Goal: Task Accomplishment & Management: Complete application form

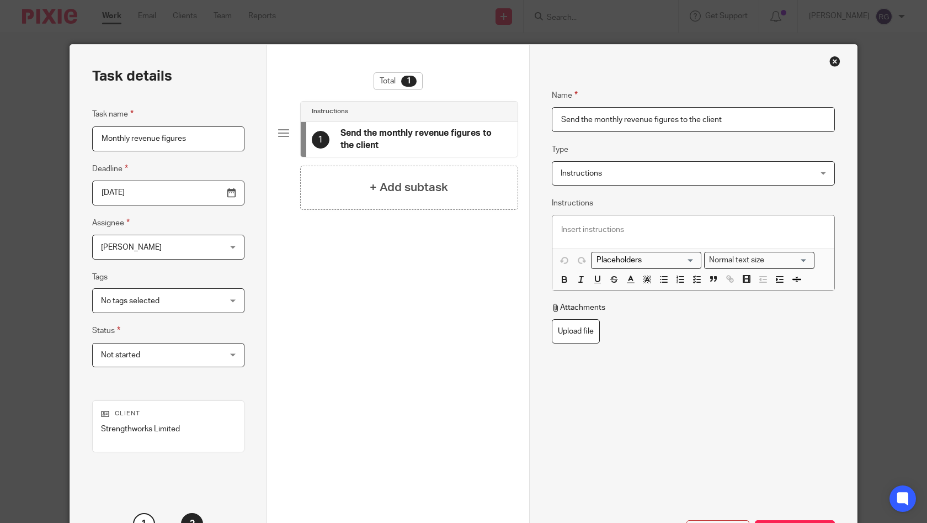
scroll to position [22, 0]
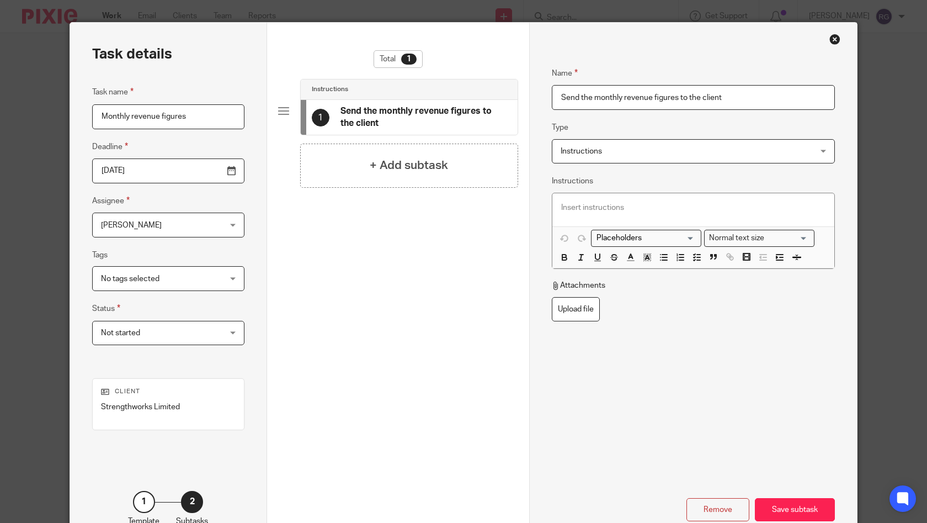
click at [740, 103] on input "Send the monthly revenue figures to the client" at bounding box center [693, 97] width 283 height 25
type input "Send the monthly revenue figures to the client"
click at [700, 130] on fieldset "Type Instructions Instructions Instructions Document signing - request signatur…" at bounding box center [693, 142] width 283 height 42
drag, startPoint x: 729, startPoint y: 98, endPoint x: 541, endPoint y: 95, distance: 188.2
click at [541, 95] on div "Name Send the monthly revenue figures to the client Type Instructions Instructi…" at bounding box center [693, 286] width 328 height 526
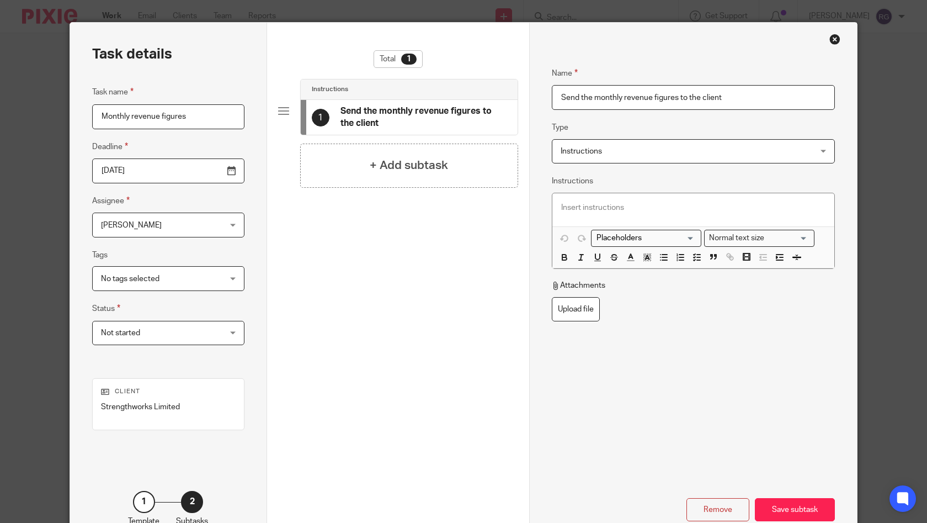
click at [649, 150] on span "Instructions" at bounding box center [670, 151] width 219 height 23
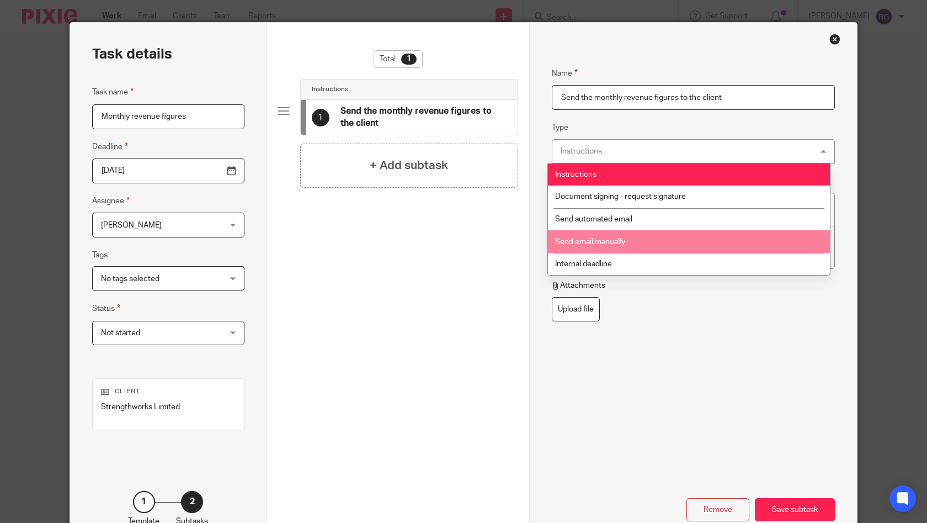
click at [660, 243] on li "Send email manually" at bounding box center [689, 241] width 282 height 23
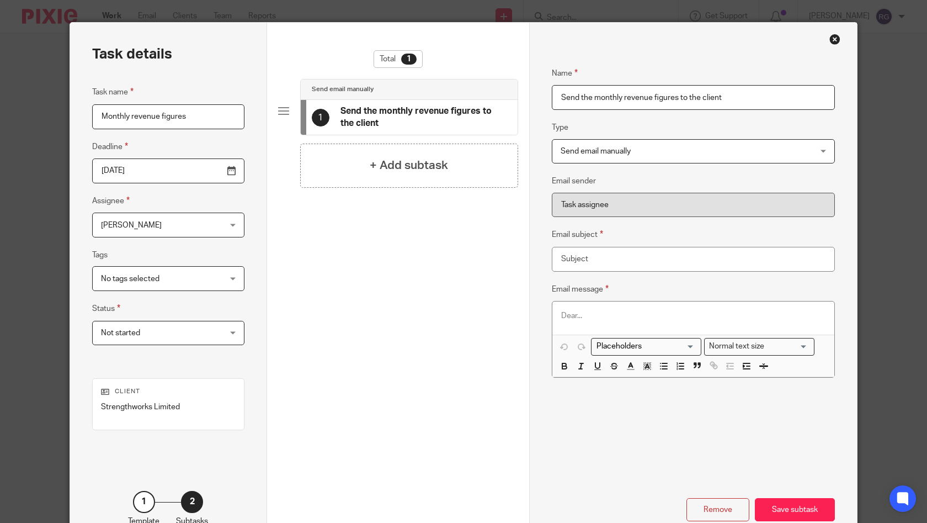
click at [672, 454] on div "Remove Save subtask" at bounding box center [693, 487] width 283 height 67
type input "R"
type input "M"
click at [686, 258] on input "Monthly Revenue Figures" at bounding box center [693, 259] width 283 height 25
click at [684, 347] on input "Search for option" at bounding box center [644, 347] width 102 height 12
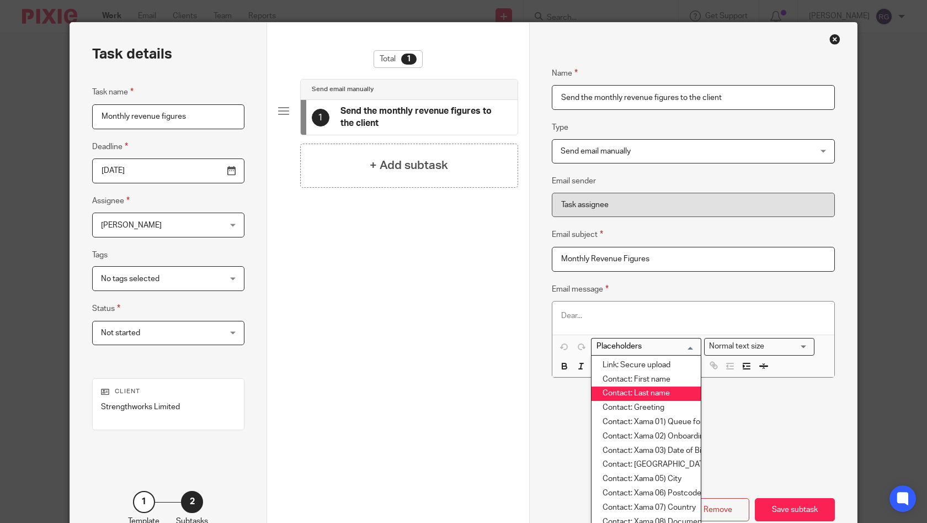
click at [665, 395] on li "Contact: Last name" at bounding box center [646, 393] width 109 height 14
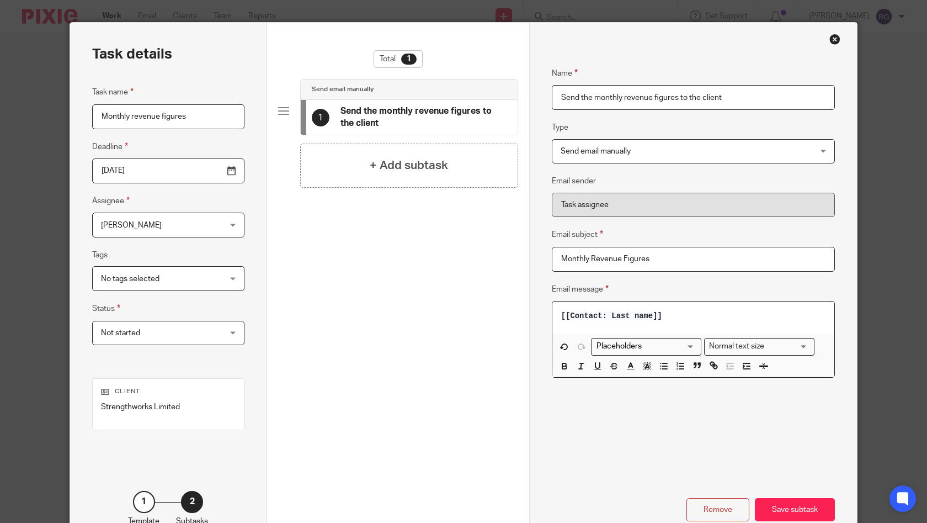
drag, startPoint x: 674, startPoint y: 311, endPoint x: 531, endPoint y: 305, distance: 143.7
click at [531, 305] on div "Name Send the monthly revenue figures to the client Type Send email manually Se…" at bounding box center [693, 286] width 328 height 526
click at [677, 259] on input "Monthly Revenue Figures" at bounding box center [693, 259] width 283 height 25
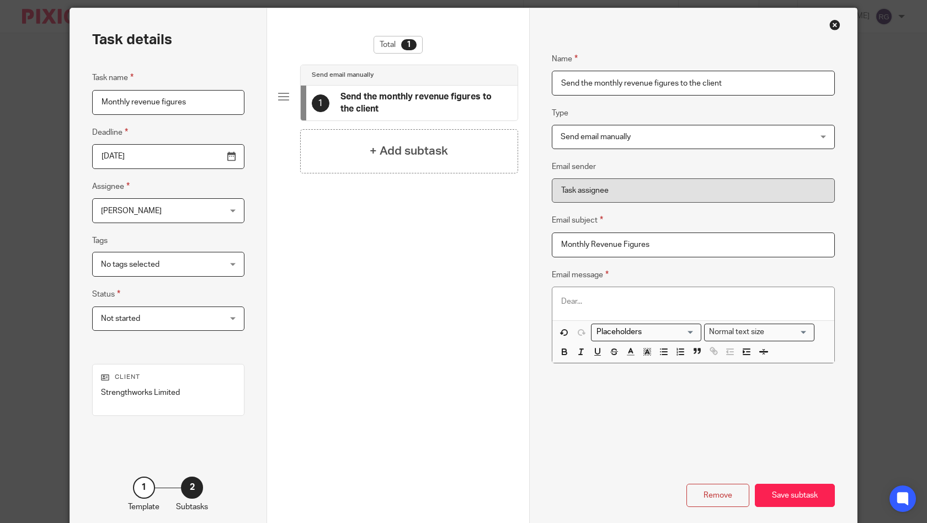
type input "Monthly Revenue Figures"
click at [626, 303] on p at bounding box center [693, 301] width 264 height 11
click at [686, 328] on input "Search for option" at bounding box center [644, 332] width 102 height 12
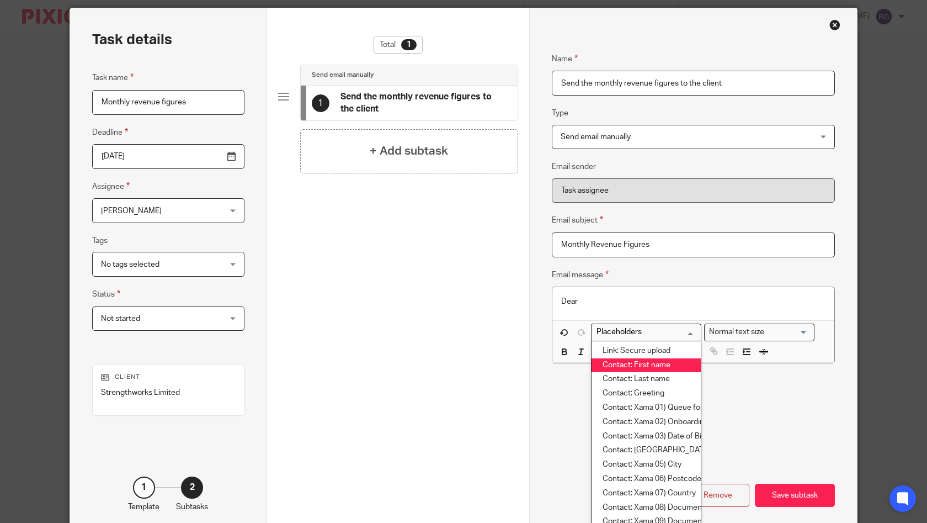
click at [661, 363] on li "Contact: First name" at bounding box center [646, 365] width 109 height 14
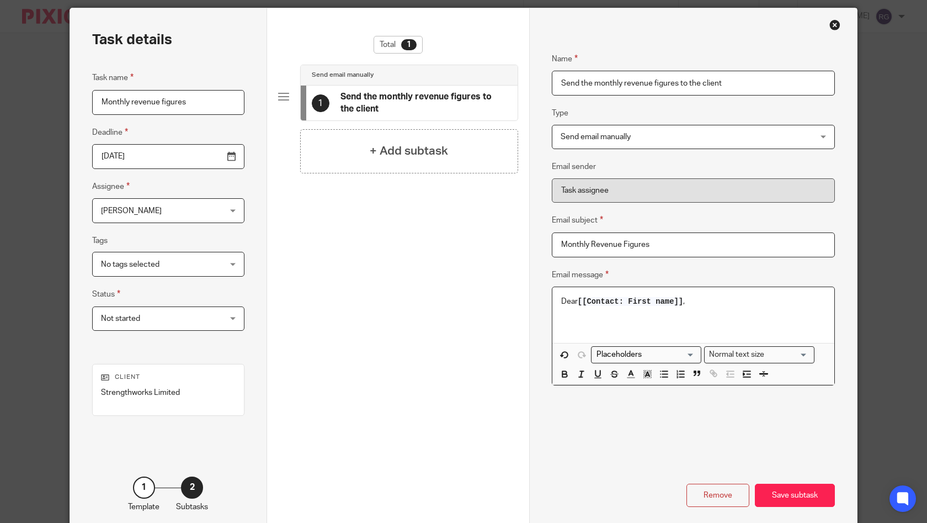
scroll to position [39, 0]
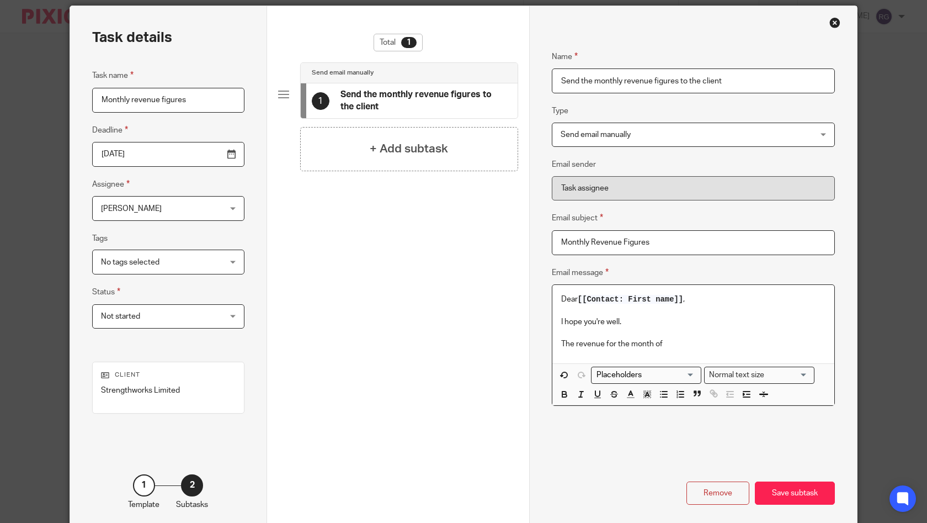
click at [756, 371] on div "Normal text size" at bounding box center [757, 374] width 104 height 14
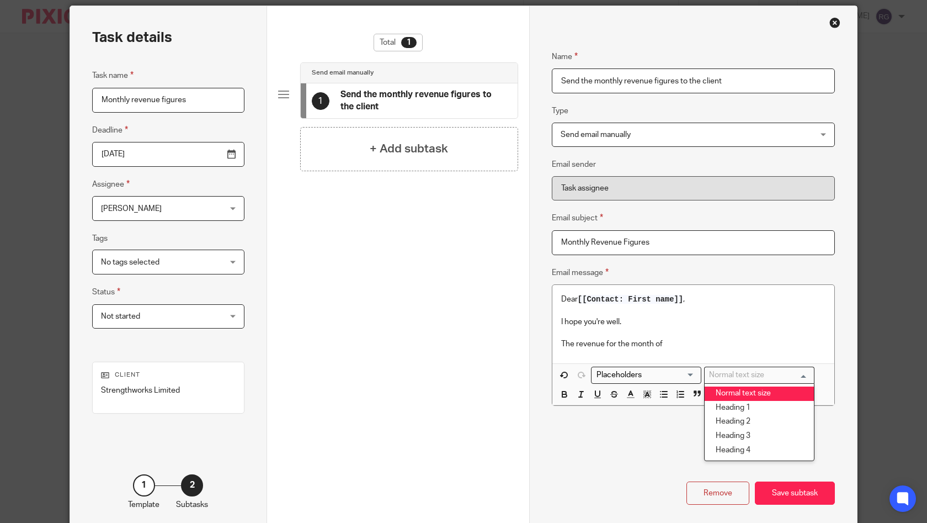
drag, startPoint x: 607, startPoint y: 459, endPoint x: 656, endPoint y: 402, distance: 75.6
click at [608, 460] on div "Remove Save subtask" at bounding box center [693, 482] width 283 height 45
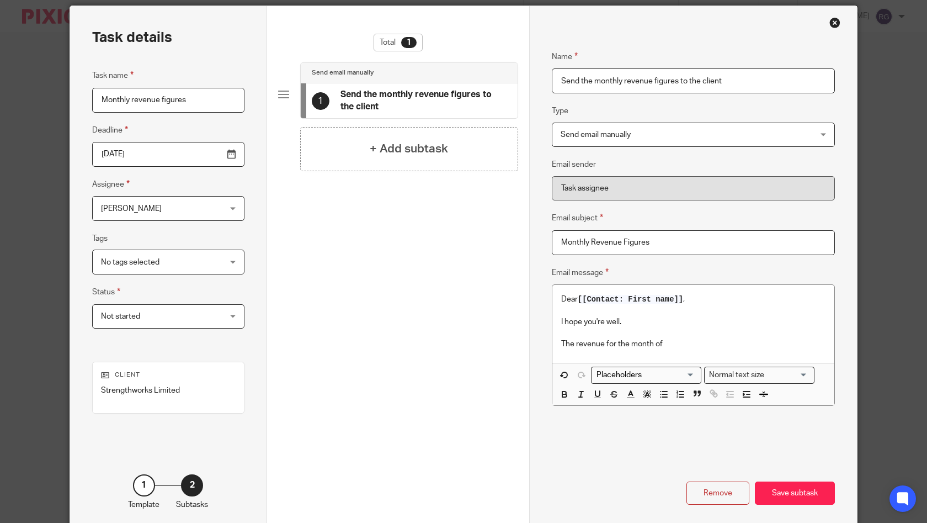
click at [671, 376] on input "Search for option" at bounding box center [644, 375] width 102 height 12
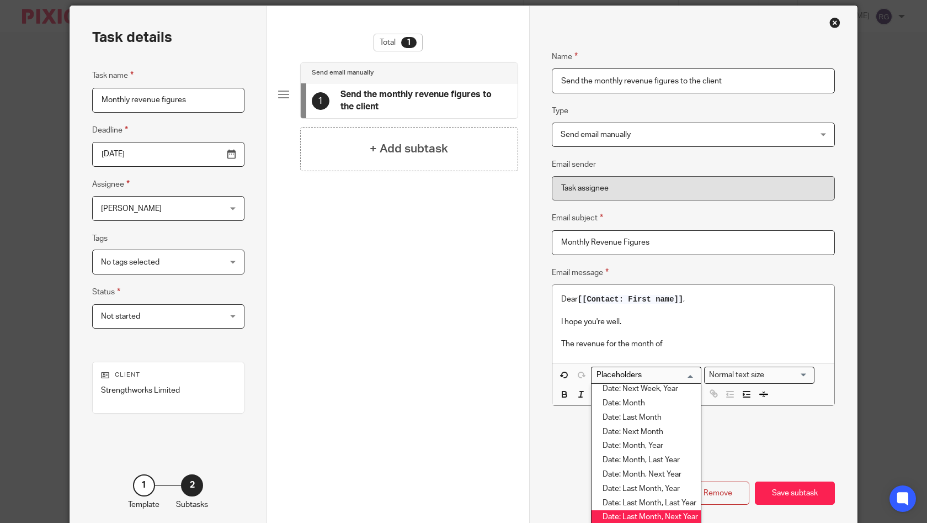
scroll to position [980, 0]
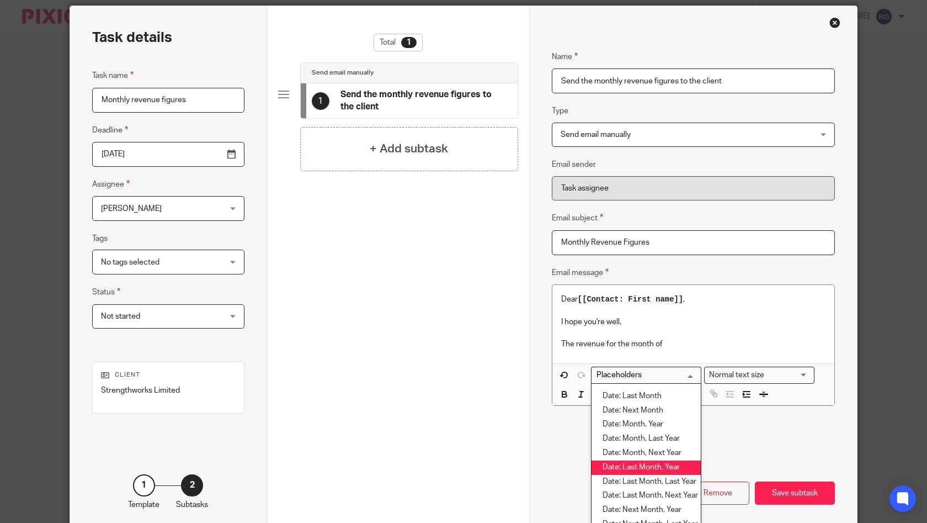
click at [666, 460] on li "Date: Last Month, Year" at bounding box center [646, 467] width 109 height 14
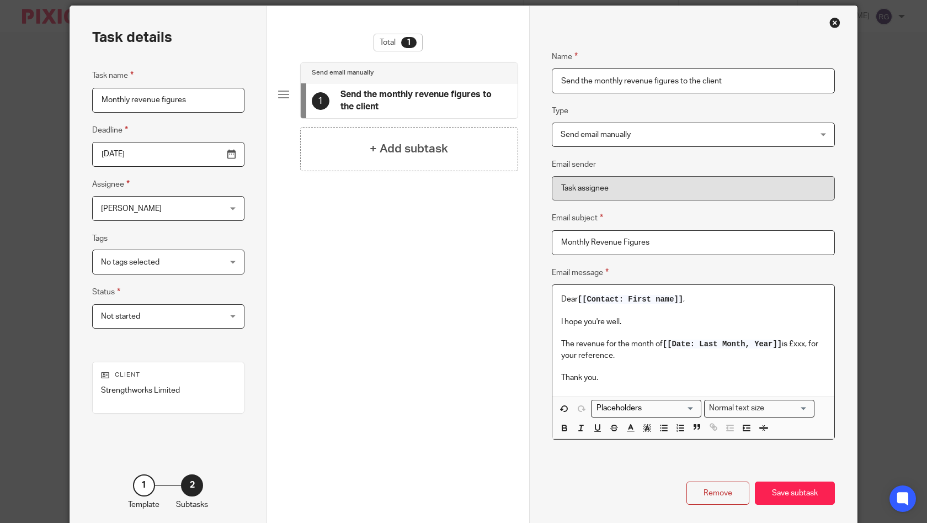
drag, startPoint x: 784, startPoint y: 342, endPoint x: 908, endPoint y: 284, distance: 136.5
click at [784, 342] on p "The revenue for the month of [[Date: Last Month, Year]] is £xxx, for your refer…" at bounding box center [693, 349] width 264 height 23
drag, startPoint x: 625, startPoint y: 343, endPoint x: 551, endPoint y: 344, distance: 74.0
click at [552, 344] on div "Dear [[Contact: First name]] , I hope you're well. The revenue for the [[Date: …" at bounding box center [693, 340] width 282 height 111
click at [655, 317] on p "I hope you're well." at bounding box center [693, 321] width 264 height 11
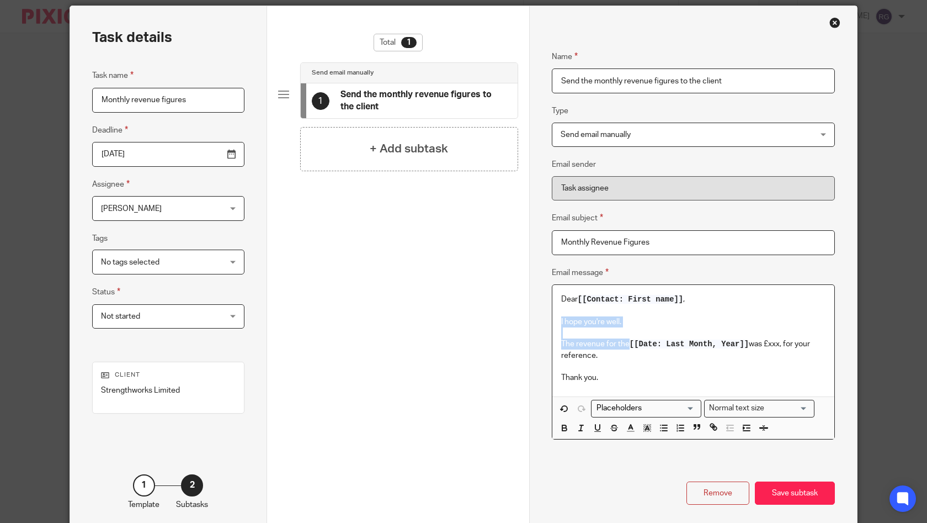
drag, startPoint x: 624, startPoint y: 343, endPoint x: 551, endPoint y: 325, distance: 75.1
click at [552, 325] on div "Dear [[Contact: First name]] , I hope you're well. The revenue for the [[Date: …" at bounding box center [693, 340] width 282 height 111
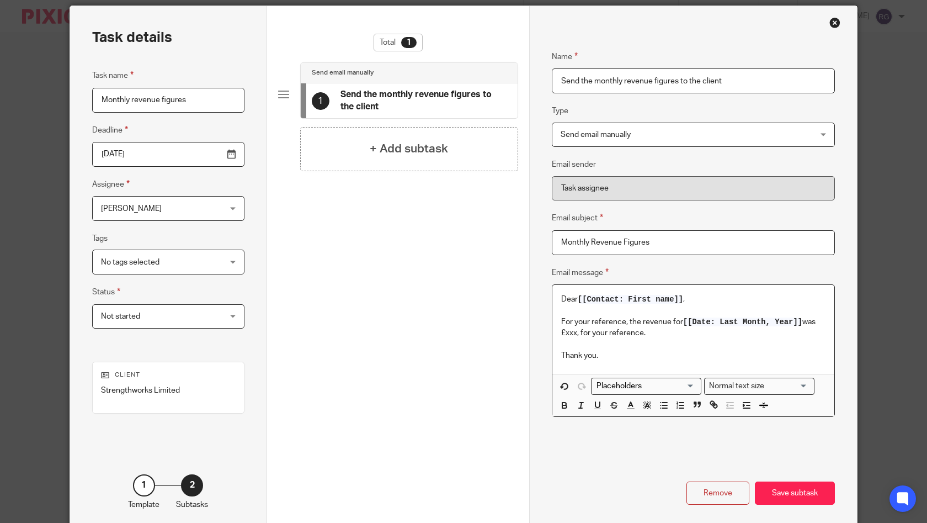
drag, startPoint x: 647, startPoint y: 331, endPoint x: 648, endPoint y: 310, distance: 21.6
click at [577, 331] on p "For your reference, the revenue for [[Date: Last Month, Year]] was £xxx, for yo…" at bounding box center [693, 327] width 264 height 23
click at [607, 352] on p "Thank you." at bounding box center [693, 355] width 264 height 11
click at [575, 346] on p at bounding box center [693, 343] width 264 height 11
click at [612, 357] on p "Thank you." at bounding box center [693, 355] width 264 height 11
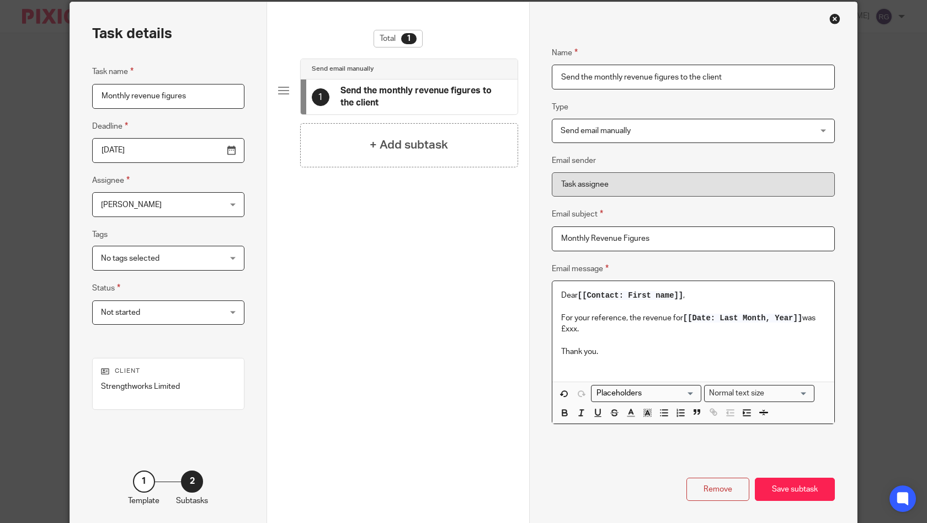
scroll to position [91, 0]
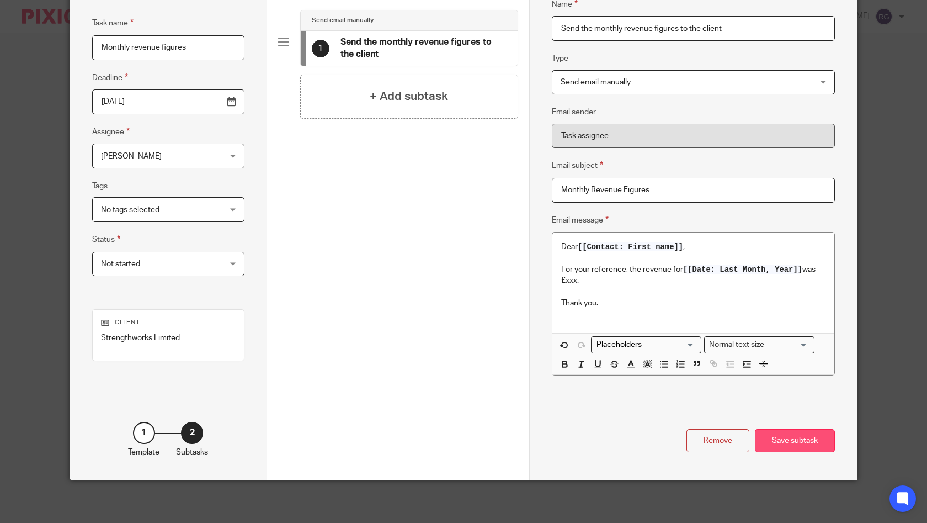
click at [798, 434] on div "Save subtask" at bounding box center [795, 441] width 80 height 24
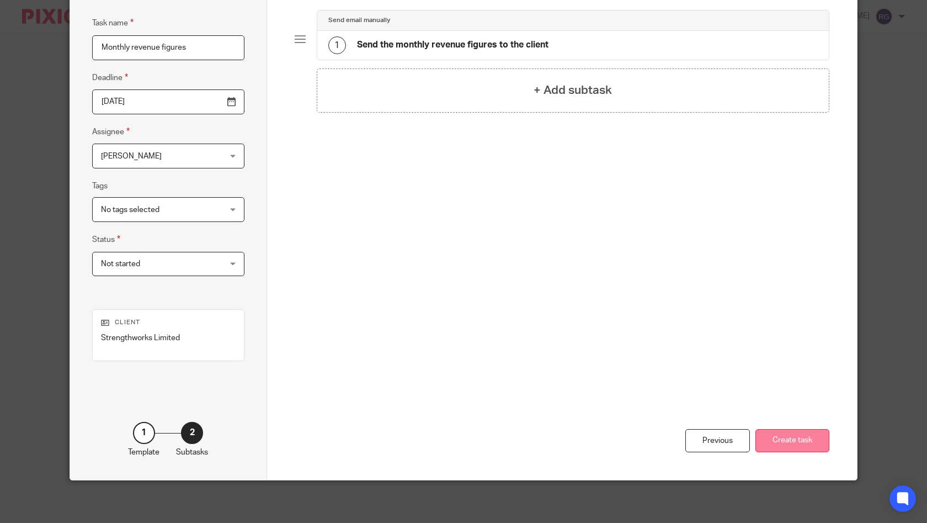
click at [813, 433] on button "Create task" at bounding box center [793, 441] width 74 height 24
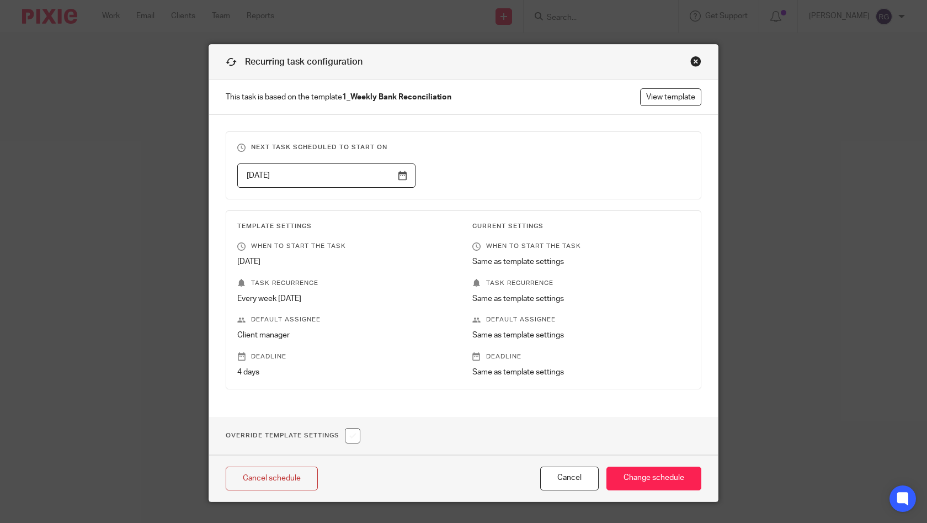
click at [694, 59] on div "Close this dialog window" at bounding box center [695, 61] width 11 height 11
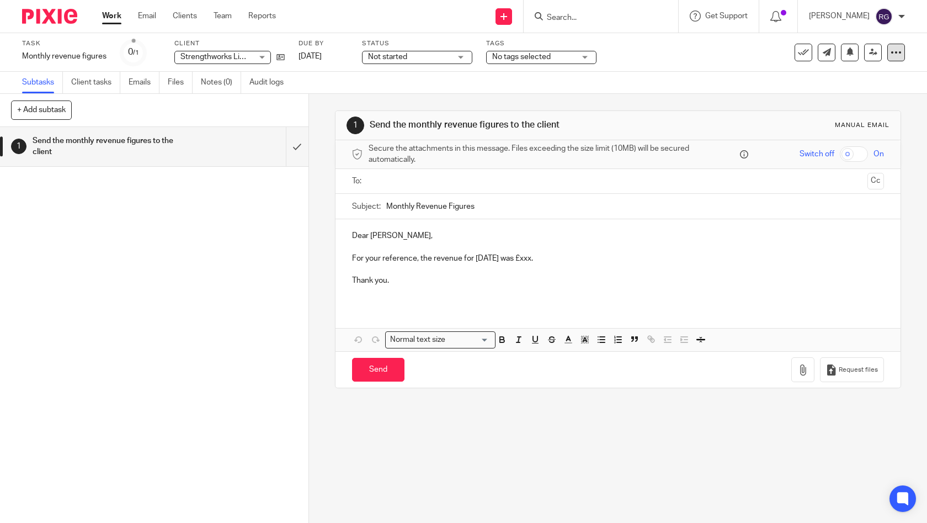
click at [891, 53] on icon at bounding box center [896, 52] width 11 height 11
click at [845, 148] on span "Make recurring" at bounding box center [836, 145] width 52 height 8
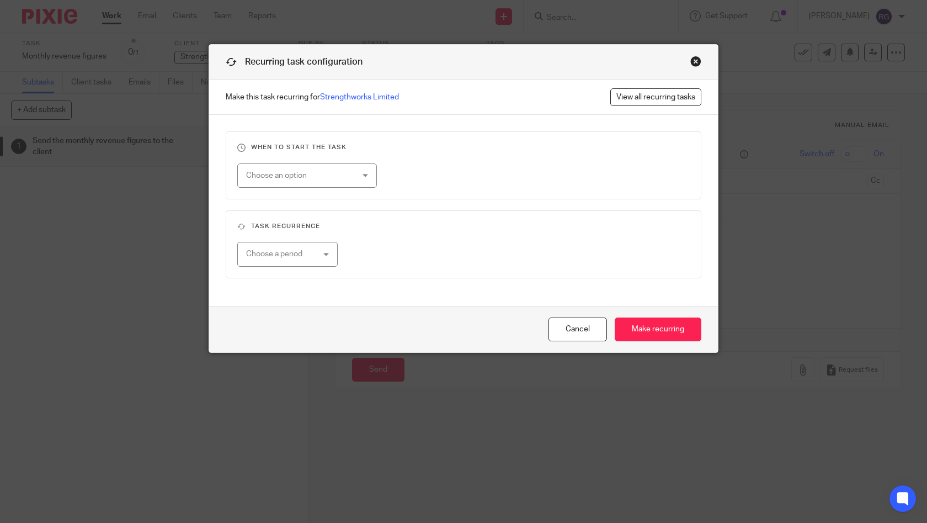
click at [343, 171] on div "Choose an option" at bounding box center [298, 175] width 104 height 23
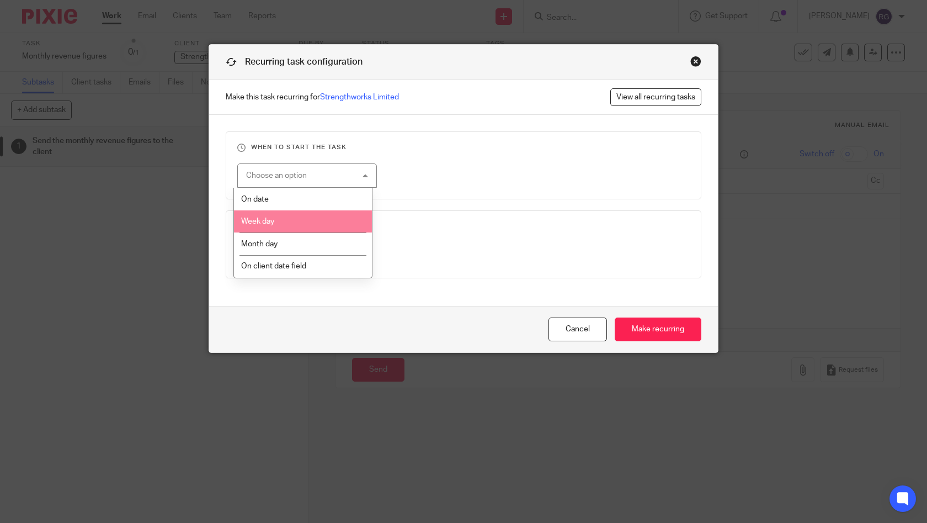
click at [470, 224] on h3 "Task recurrence" at bounding box center [463, 226] width 453 height 9
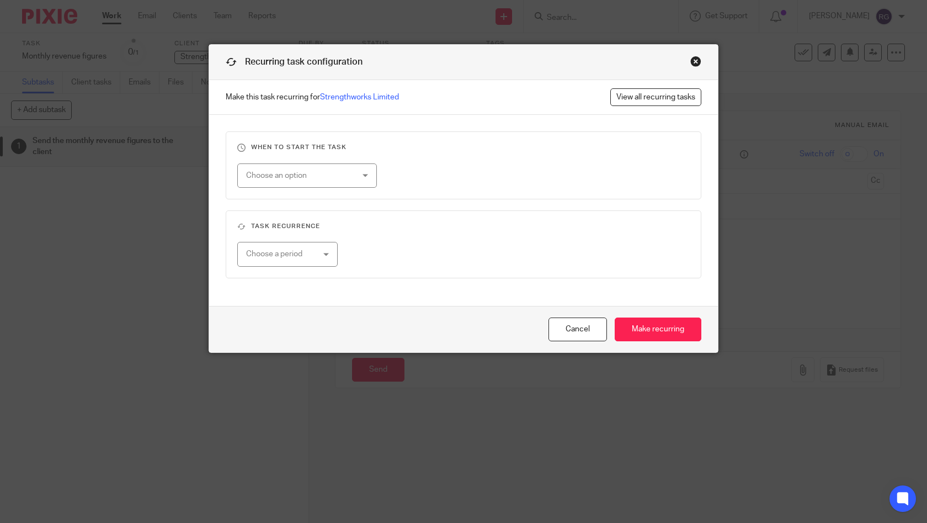
click at [327, 253] on div "Choose a period" at bounding box center [287, 254] width 100 height 25
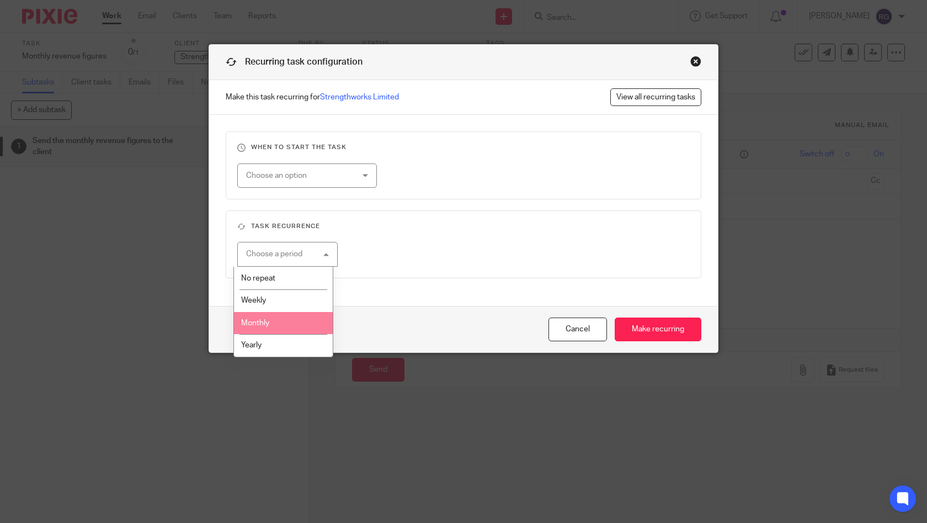
click at [275, 321] on li "Monthly" at bounding box center [283, 323] width 99 height 23
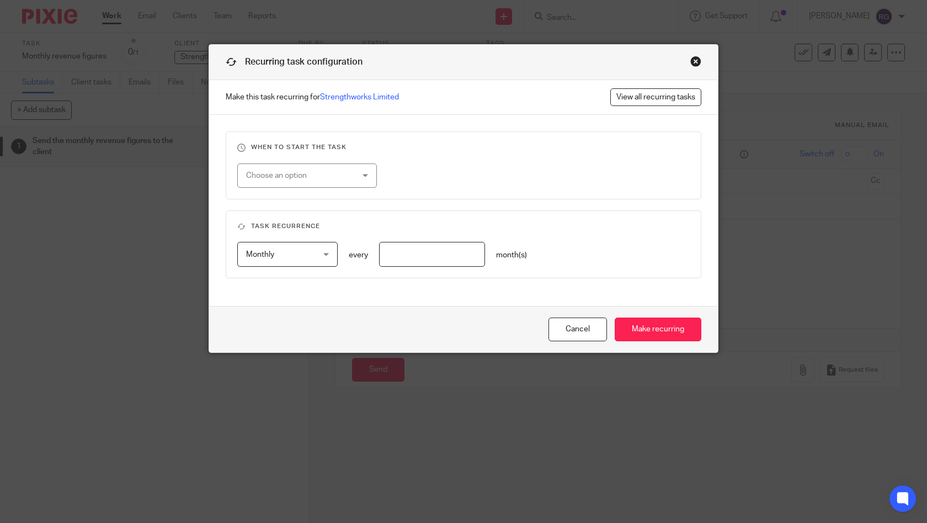
click at [365, 172] on div "Choose an option" at bounding box center [307, 175] width 140 height 25
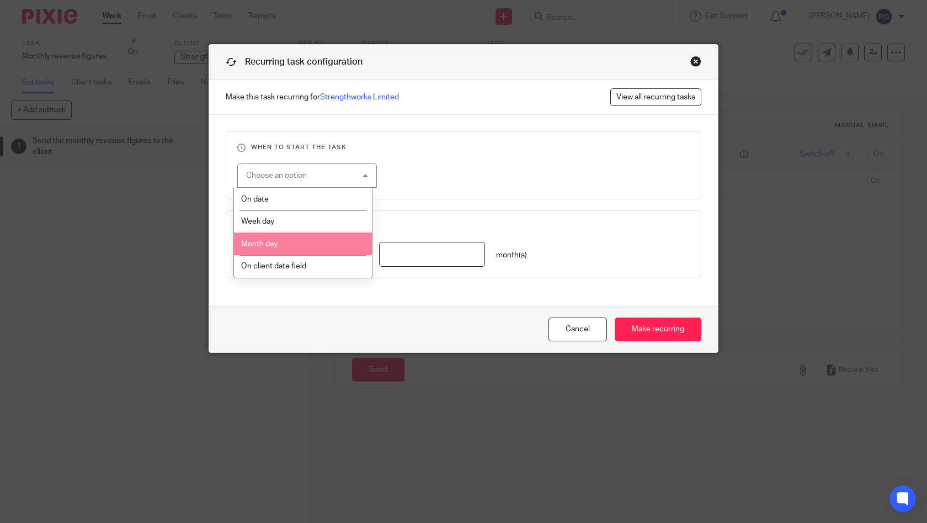
click at [460, 188] on div "Choose an option On date Week day Month day On client date field" at bounding box center [455, 175] width 470 height 25
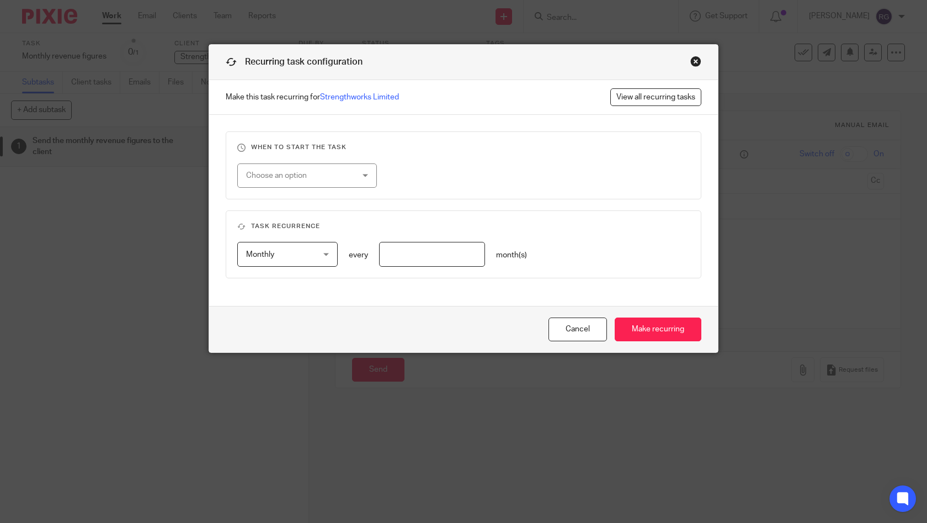
click at [364, 175] on div "Choose an option" at bounding box center [307, 175] width 140 height 25
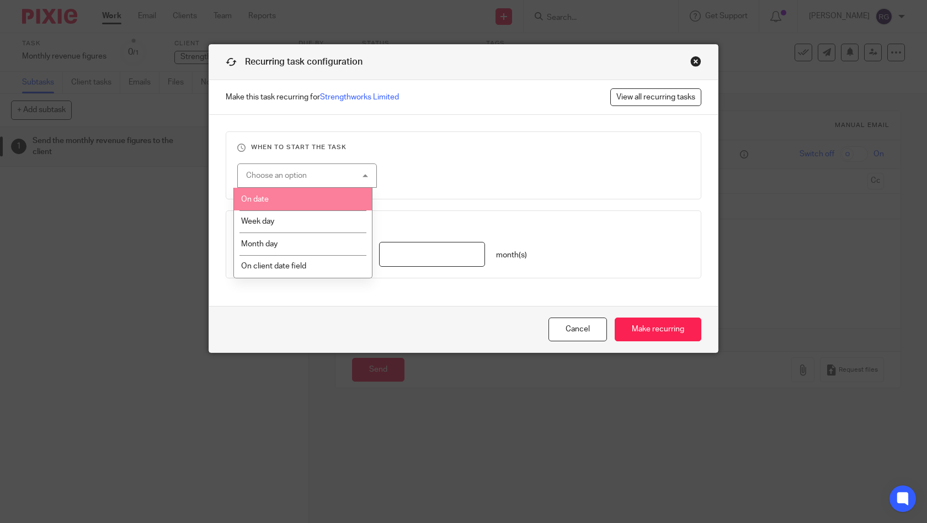
click at [330, 171] on div "Choose an option" at bounding box center [307, 175] width 140 height 25
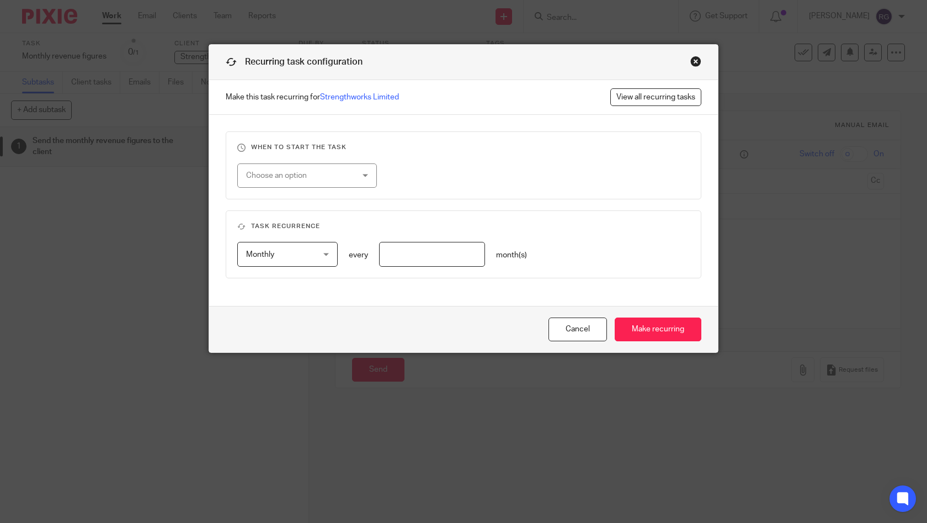
click at [424, 254] on input "number" at bounding box center [432, 254] width 107 height 25
click at [317, 254] on div "Monthly Monthly" at bounding box center [287, 254] width 100 height 25
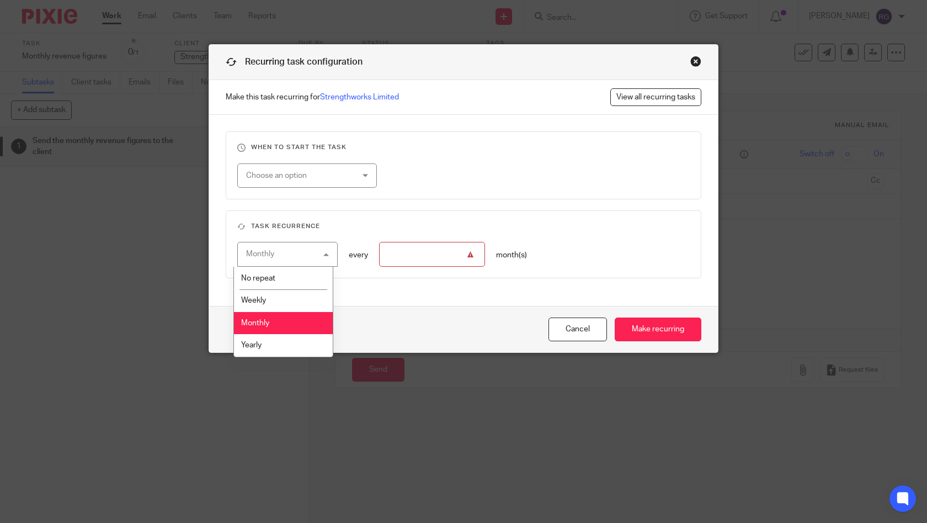
click at [408, 207] on div "When to start the task Choose an option On date Week day Month day On client da…" at bounding box center [463, 210] width 509 height 191
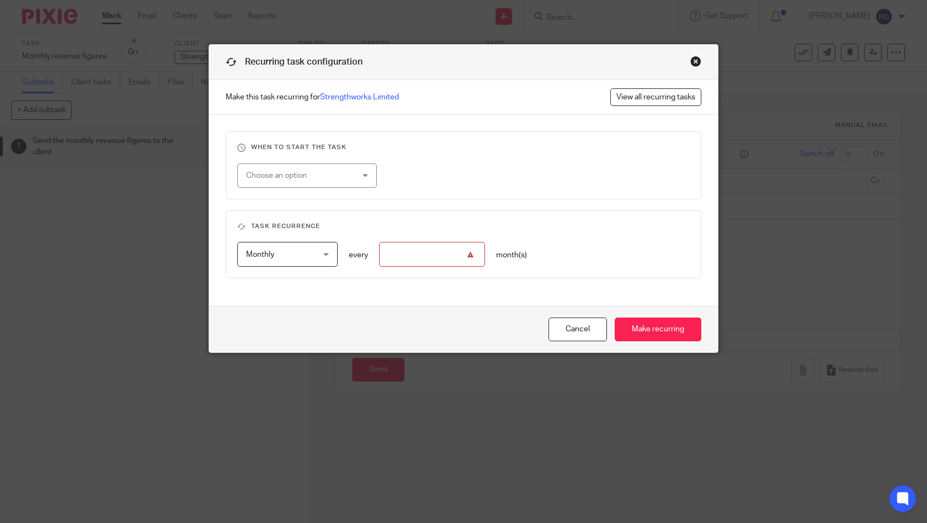
drag, startPoint x: 445, startPoint y: 256, endPoint x: 457, endPoint y: 253, distance: 12.5
click at [447, 253] on input "number" at bounding box center [432, 254] width 107 height 25
click at [460, 256] on input "number" at bounding box center [432, 254] width 107 height 25
click at [342, 174] on div "Choose an option" at bounding box center [298, 175] width 104 height 23
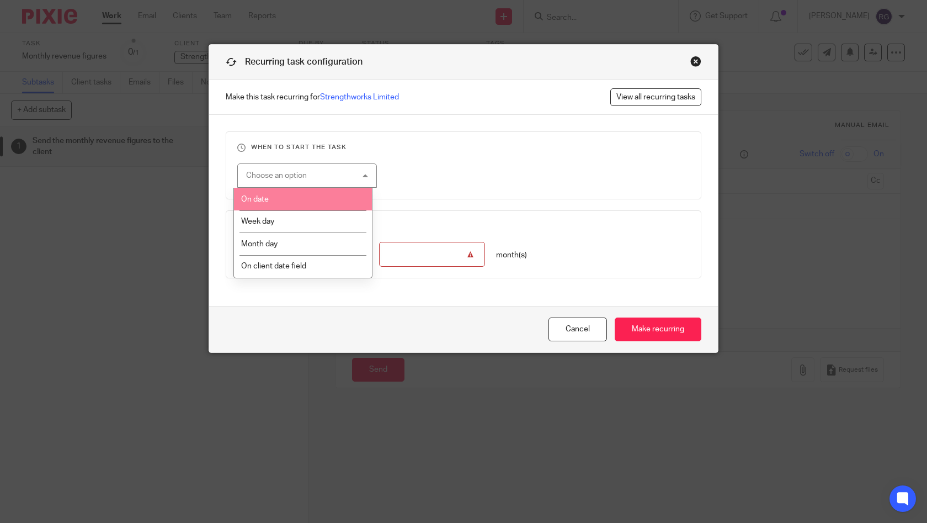
click at [321, 194] on li "On date" at bounding box center [303, 199] width 139 height 23
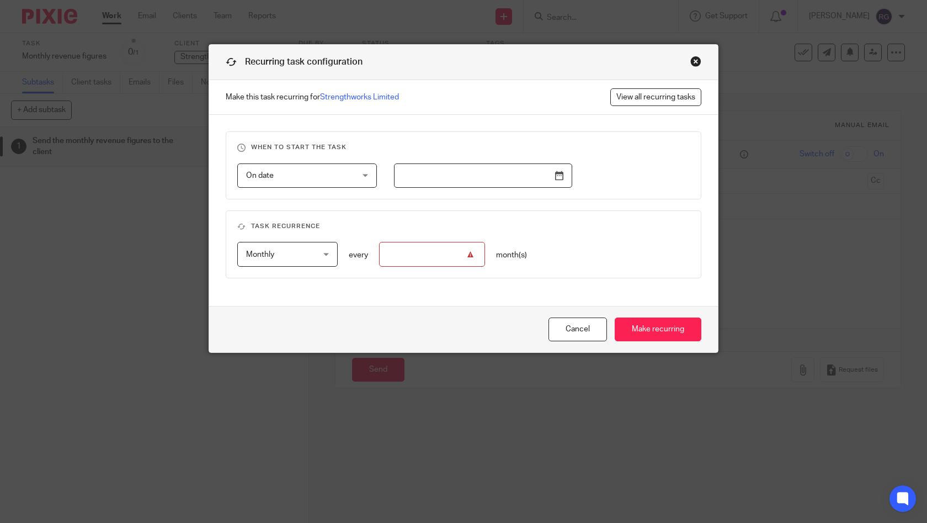
click at [541, 173] on input "text" at bounding box center [483, 175] width 178 height 25
click at [625, 230] on h3 "Task recurrence" at bounding box center [463, 226] width 453 height 9
click at [327, 253] on div "Monthly Monthly" at bounding box center [287, 254] width 100 height 25
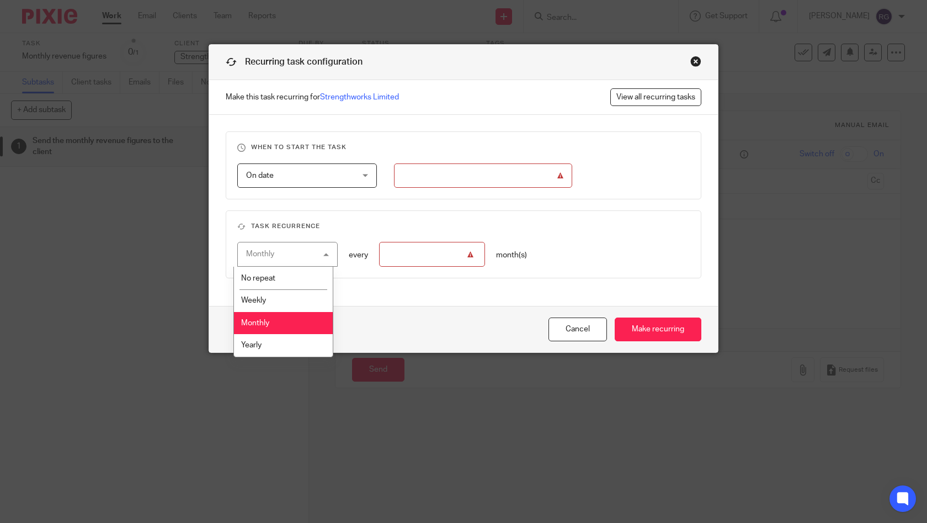
click at [393, 228] on h3 "Task recurrence" at bounding box center [463, 226] width 453 height 9
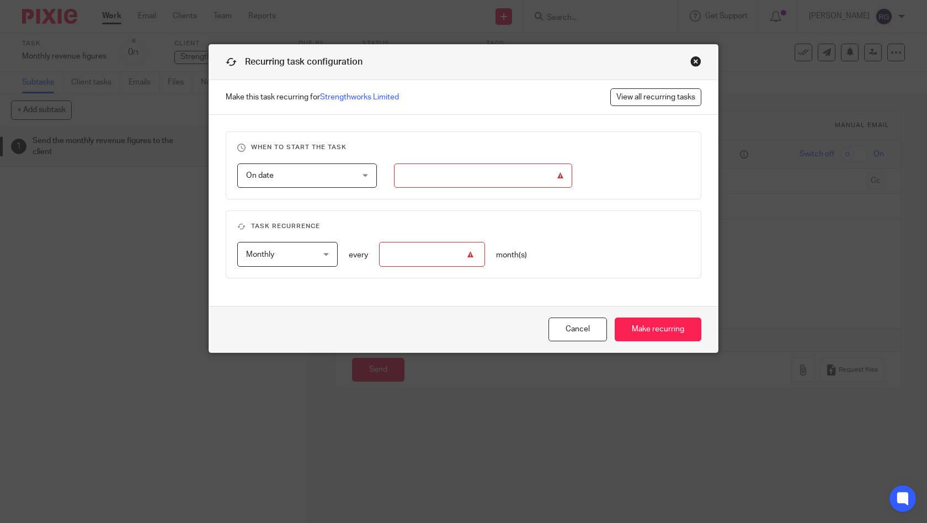
click at [467, 253] on input "number" at bounding box center [432, 254] width 107 height 25
click at [469, 258] on input "number" at bounding box center [432, 254] width 107 height 25
type input "1"
click at [599, 258] on div "Monthly Monthly No repeat Weekly Monthly Yearly monthly every 1 month(s)" at bounding box center [455, 254] width 470 height 25
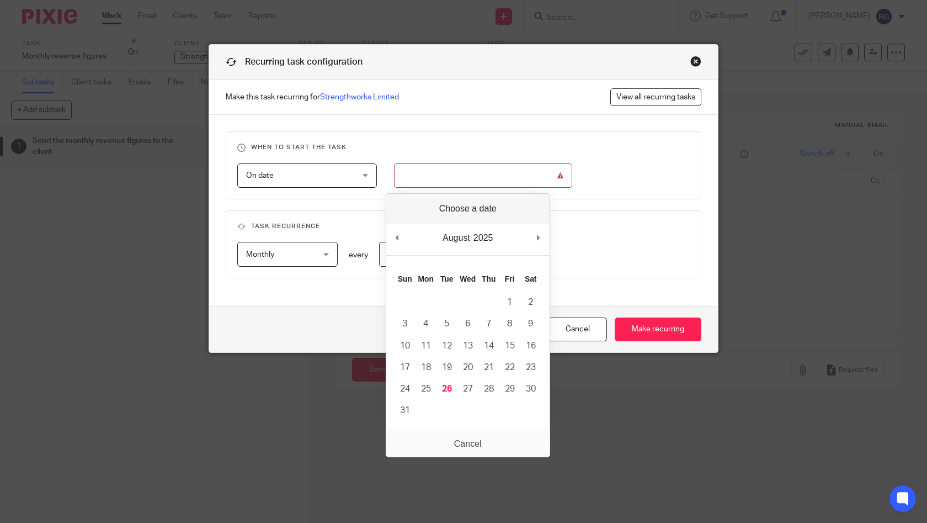
click at [547, 173] on input "Use the arrow keys to pick a date" at bounding box center [483, 175] width 178 height 25
click at [344, 211] on fieldset "Task recurrence Monthly Monthly No repeat Weekly Monthly Yearly monthly every 1…" at bounding box center [464, 244] width 476 height 68
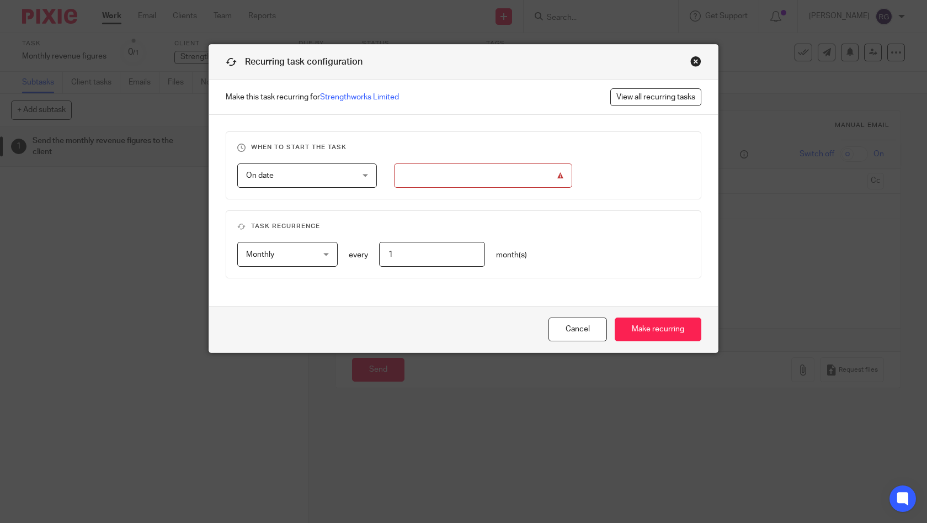
click at [362, 169] on div "On date On date" at bounding box center [307, 175] width 140 height 25
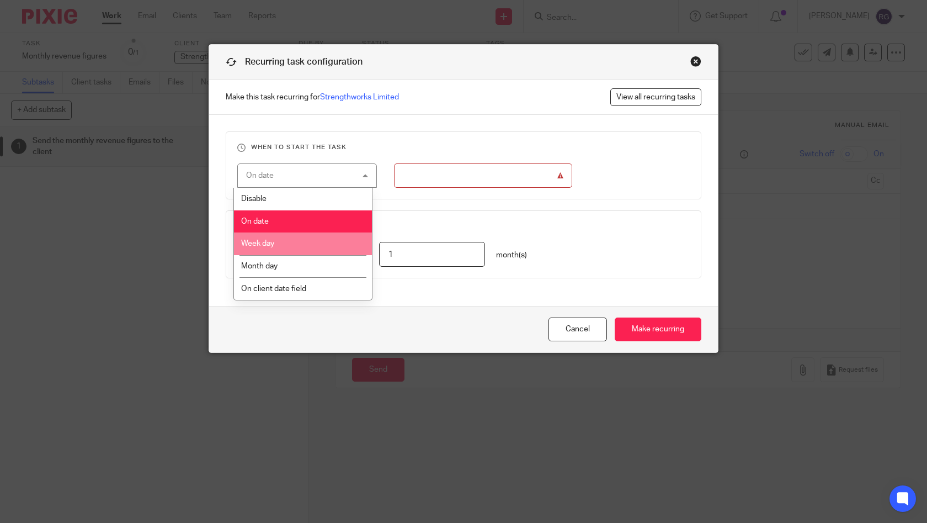
click at [345, 249] on li "Week day" at bounding box center [303, 243] width 139 height 23
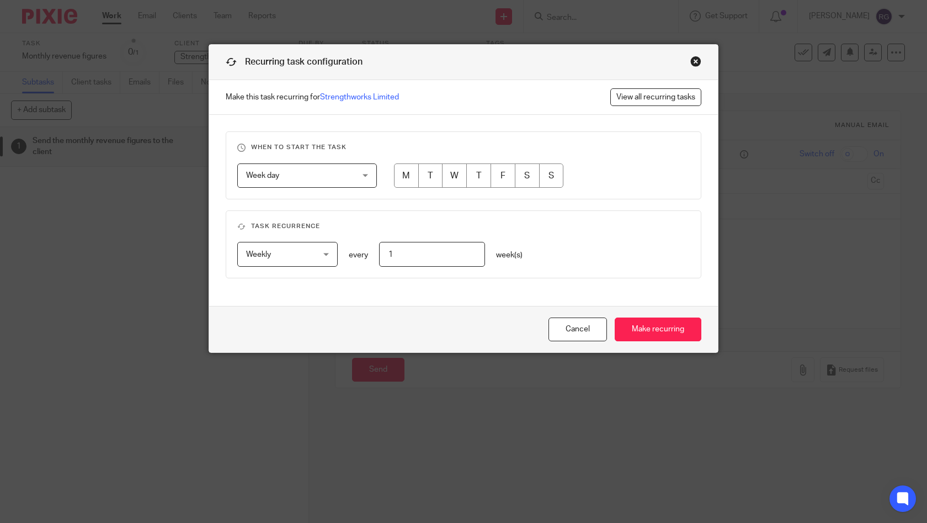
click at [364, 182] on div "Week day Week day" at bounding box center [307, 175] width 140 height 25
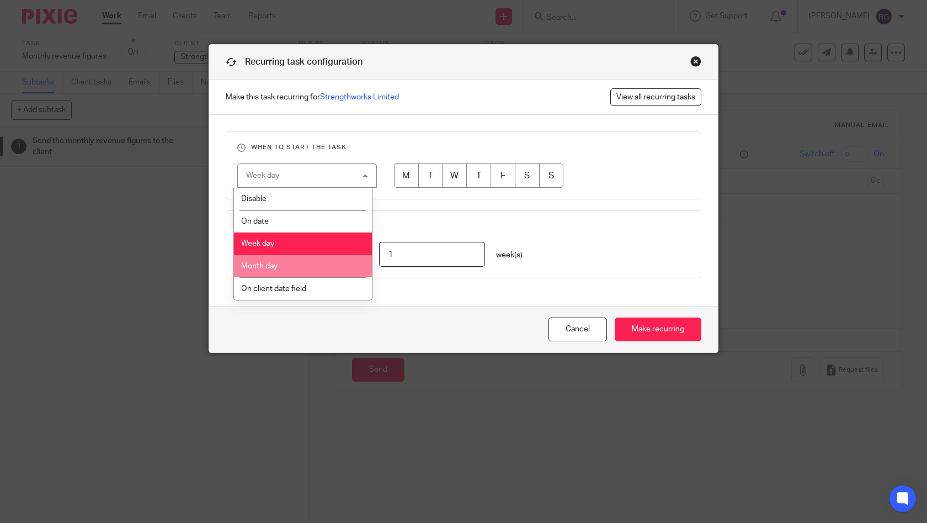
click at [325, 272] on li "Month day" at bounding box center [303, 266] width 139 height 23
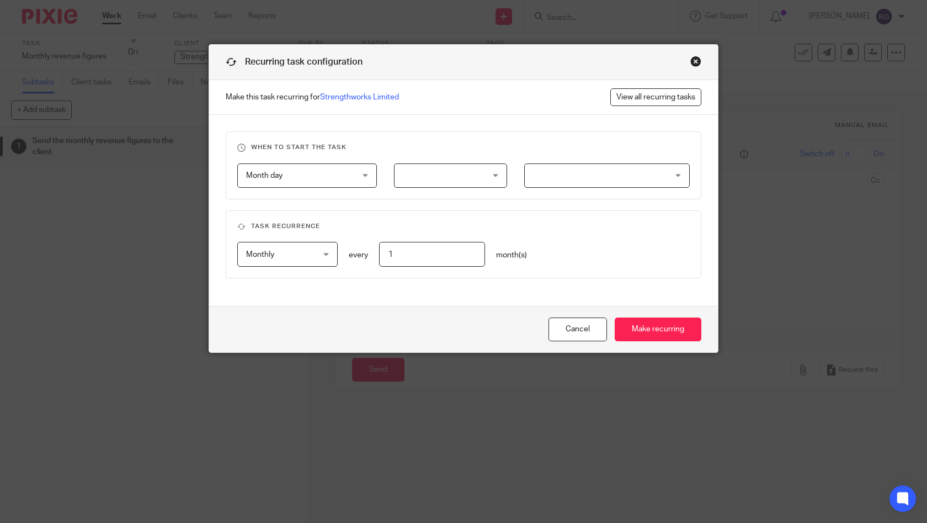
click at [490, 172] on div at bounding box center [450, 175] width 113 height 25
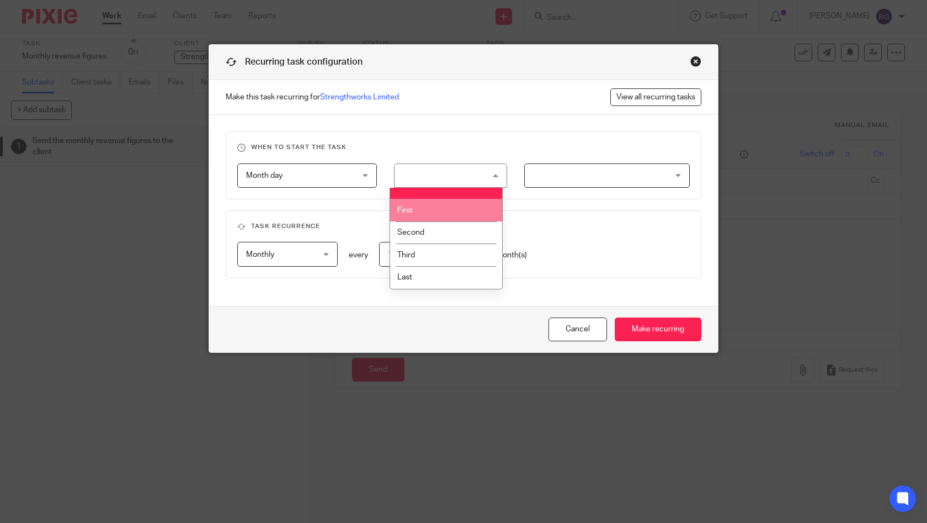
click at [471, 208] on li "First" at bounding box center [446, 210] width 112 height 23
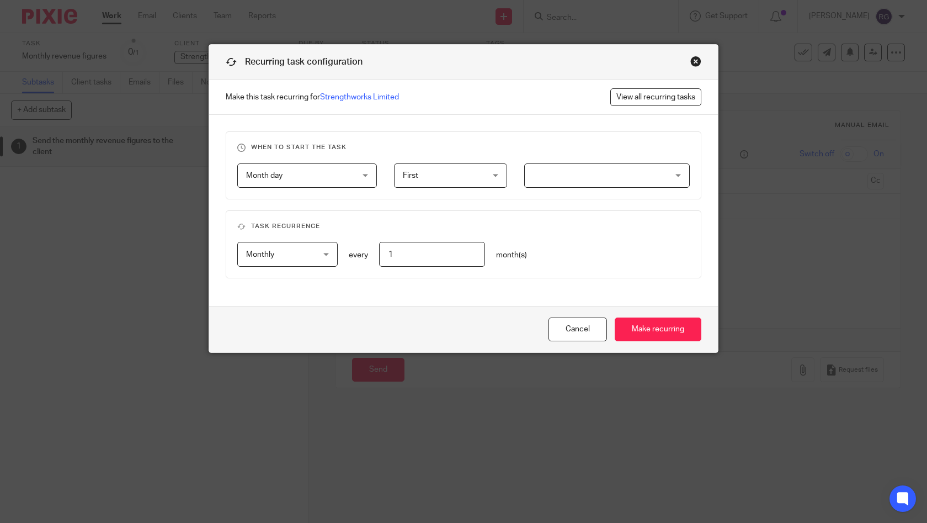
click at [581, 176] on div at bounding box center [607, 175] width 166 height 25
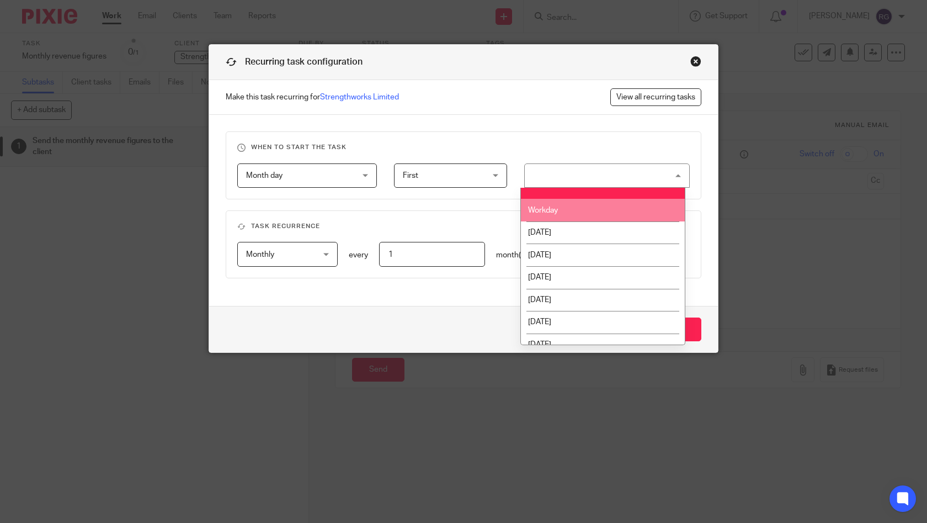
click at [449, 176] on span "First" at bounding box center [444, 175] width 83 height 23
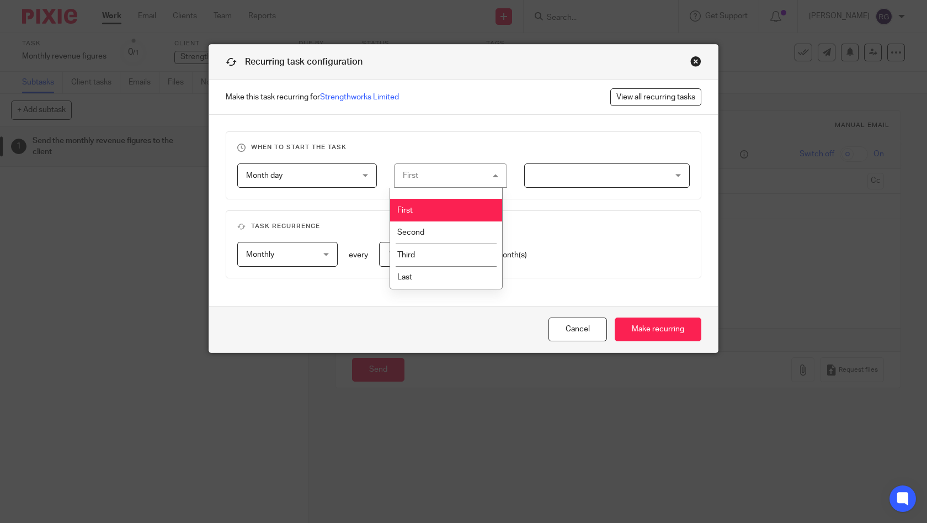
click at [329, 176] on span "Month day" at bounding box center [298, 175] width 104 height 23
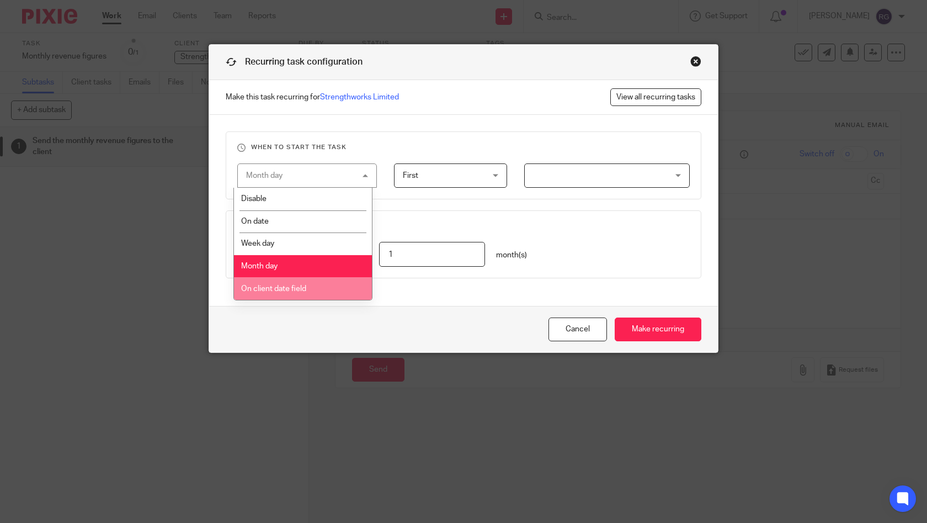
click at [328, 289] on li "On client date field" at bounding box center [303, 288] width 139 height 23
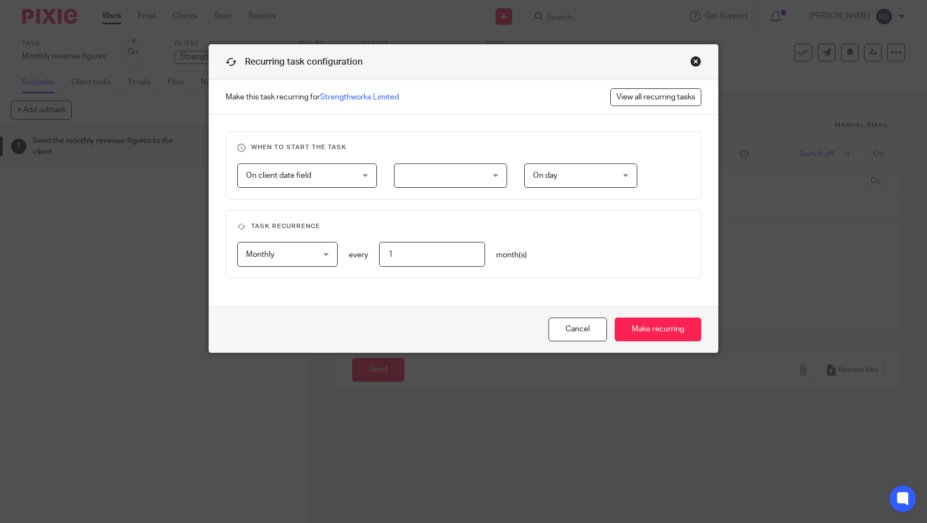
click at [495, 174] on div at bounding box center [450, 175] width 113 height 25
click at [632, 227] on h3 "Task recurrence" at bounding box center [463, 226] width 453 height 9
click at [581, 171] on span "On day" at bounding box center [574, 175] width 83 height 23
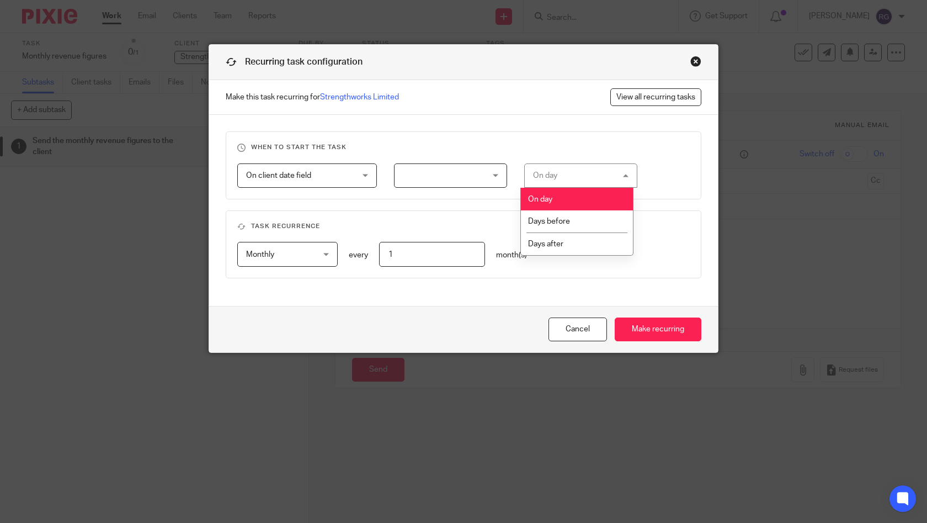
click at [445, 215] on fieldset "Task recurrence Monthly Monthly No repeat Weekly Monthly Yearly monthly every 1…" at bounding box center [464, 244] width 476 height 68
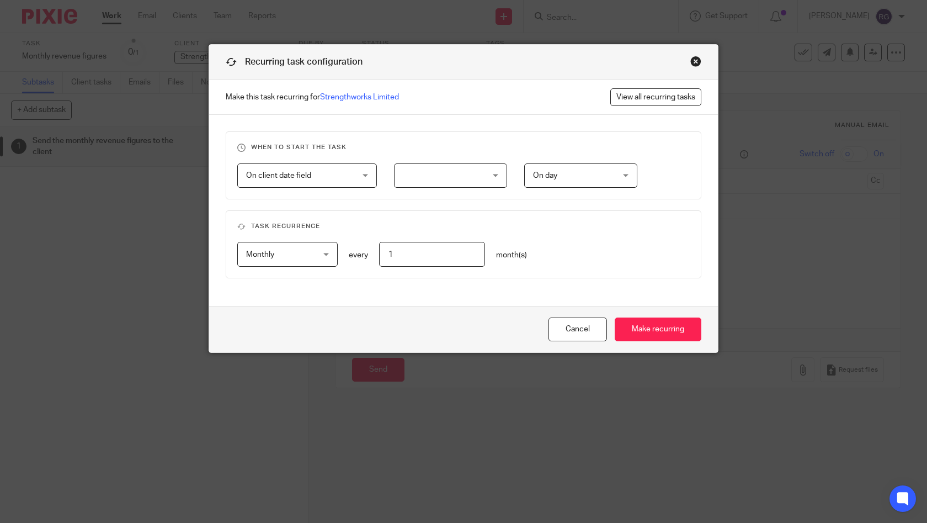
click at [324, 169] on span "On client date field" at bounding box center [298, 175] width 104 height 23
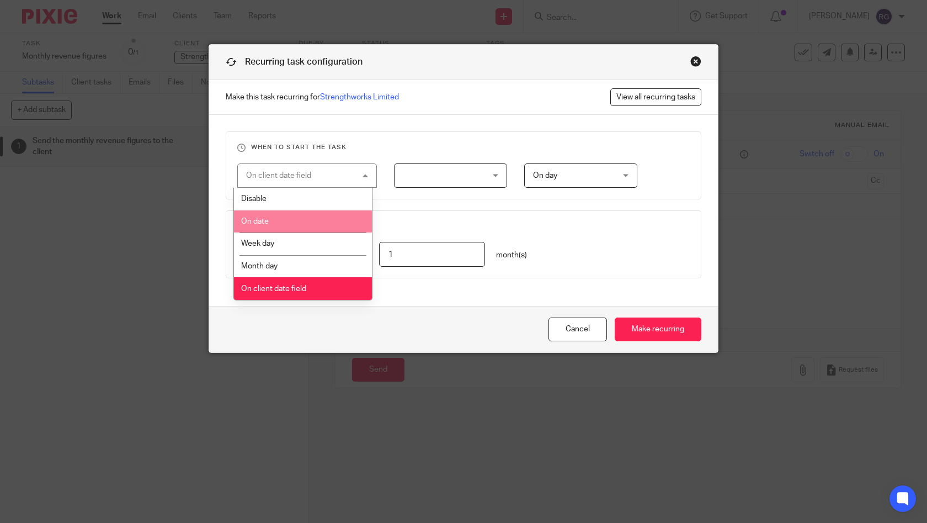
click at [332, 210] on li "On date" at bounding box center [303, 221] width 139 height 23
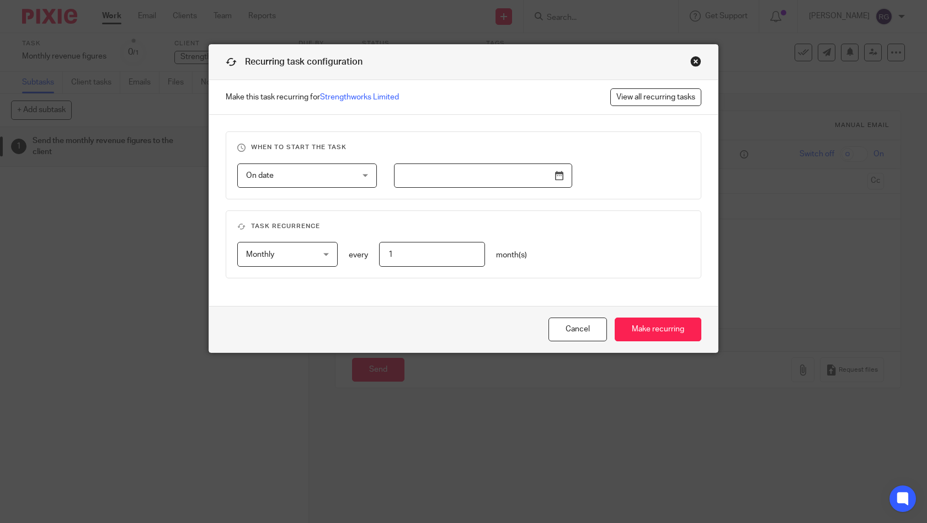
click at [351, 176] on div "On date On date" at bounding box center [307, 175] width 140 height 25
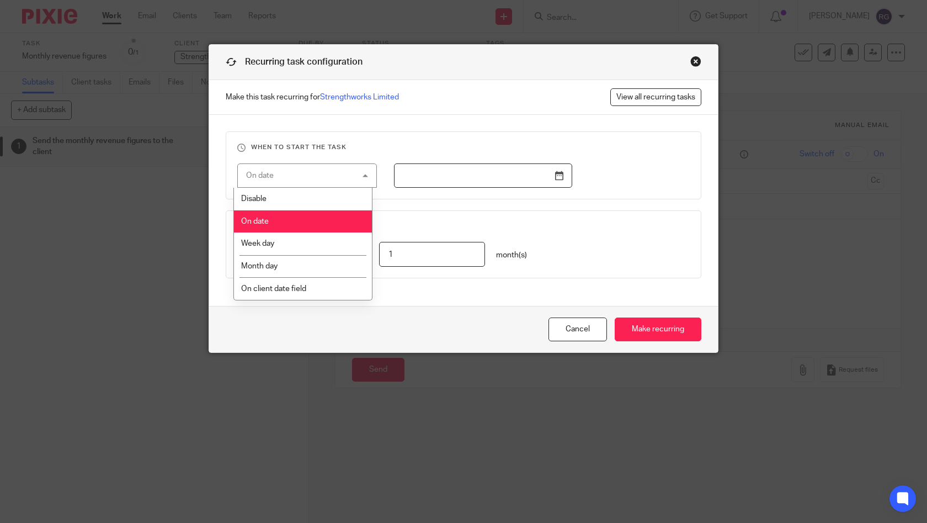
click at [287, 200] on li "Disable" at bounding box center [303, 199] width 139 height 22
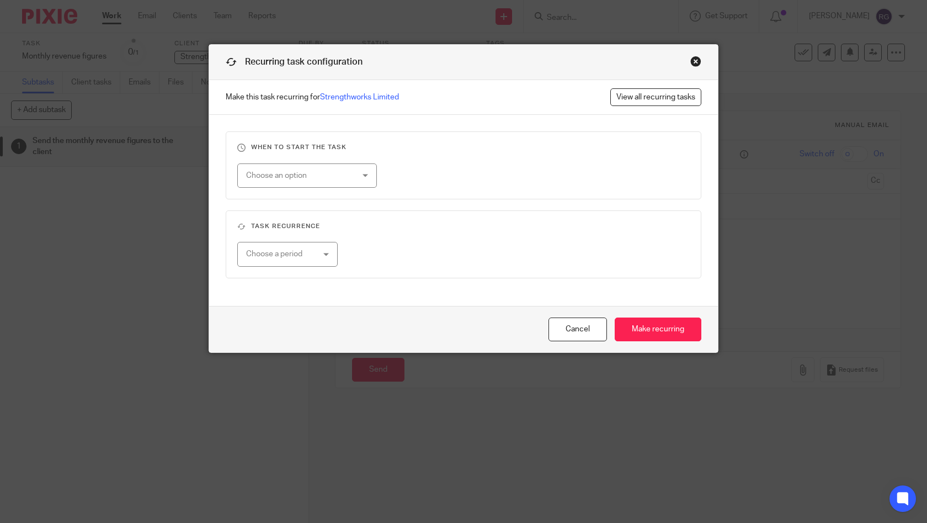
click at [348, 172] on div "Choose an option" at bounding box center [307, 175] width 140 height 25
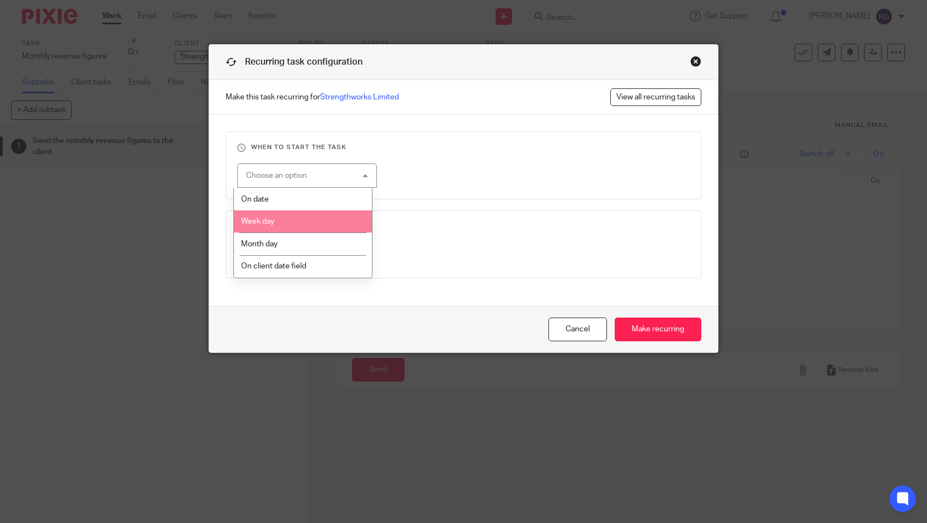
click at [335, 220] on li "Week day" at bounding box center [303, 221] width 139 height 23
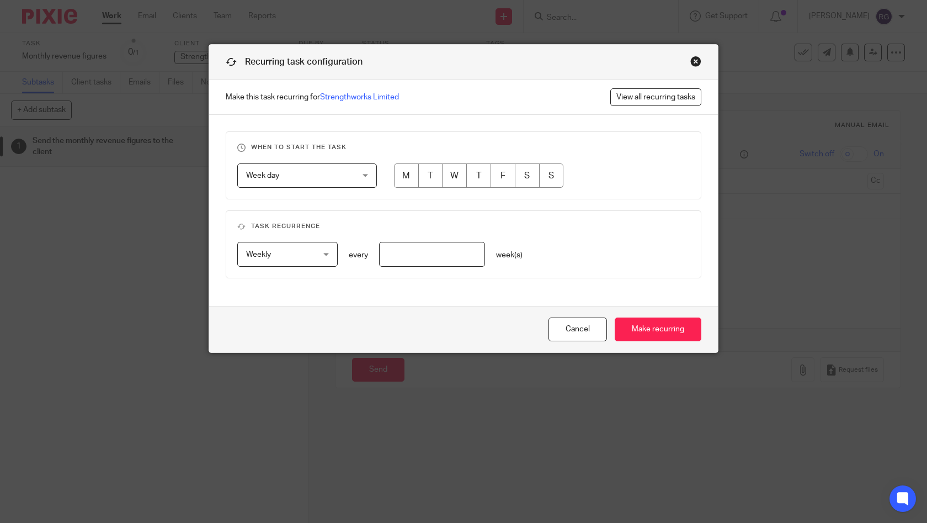
drag, startPoint x: 350, startPoint y: 178, endPoint x: 347, endPoint y: 184, distance: 6.9
click at [350, 179] on div "Week day Week day" at bounding box center [307, 175] width 140 height 25
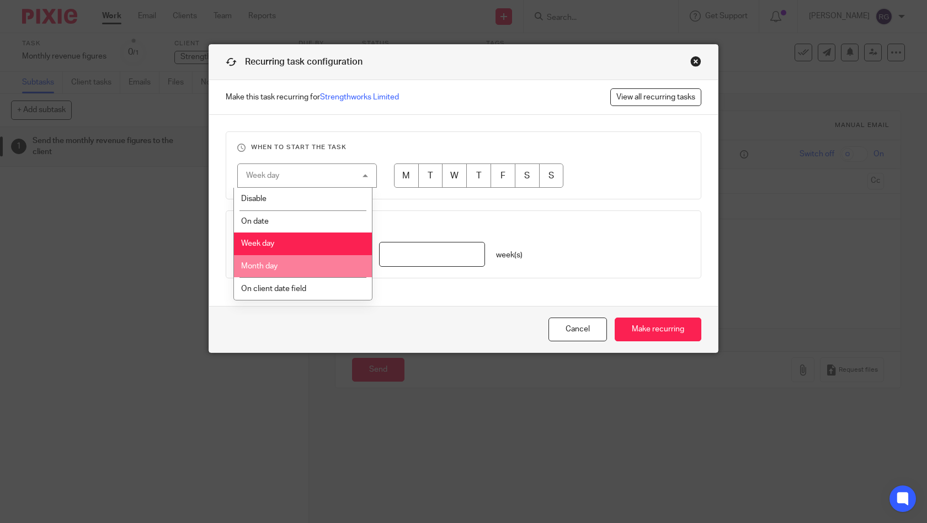
click at [321, 264] on li "Month day" at bounding box center [303, 266] width 139 height 23
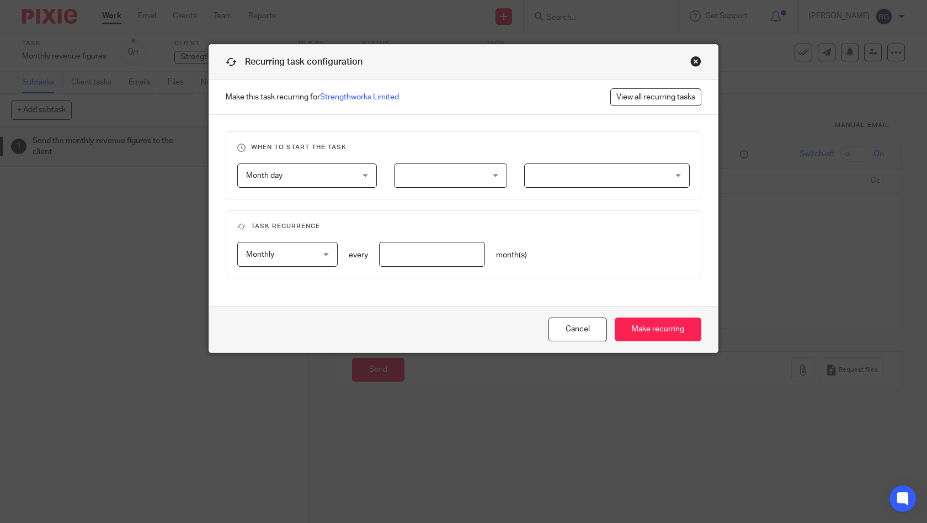
click at [491, 174] on div at bounding box center [450, 175] width 113 height 25
click at [339, 170] on span "Month day" at bounding box center [298, 175] width 104 height 23
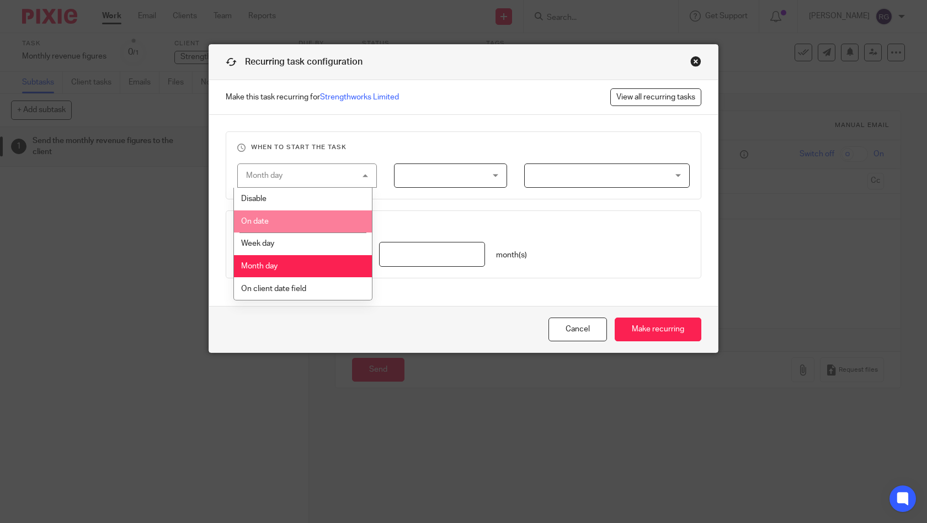
click at [331, 226] on li "On date" at bounding box center [303, 221] width 139 height 23
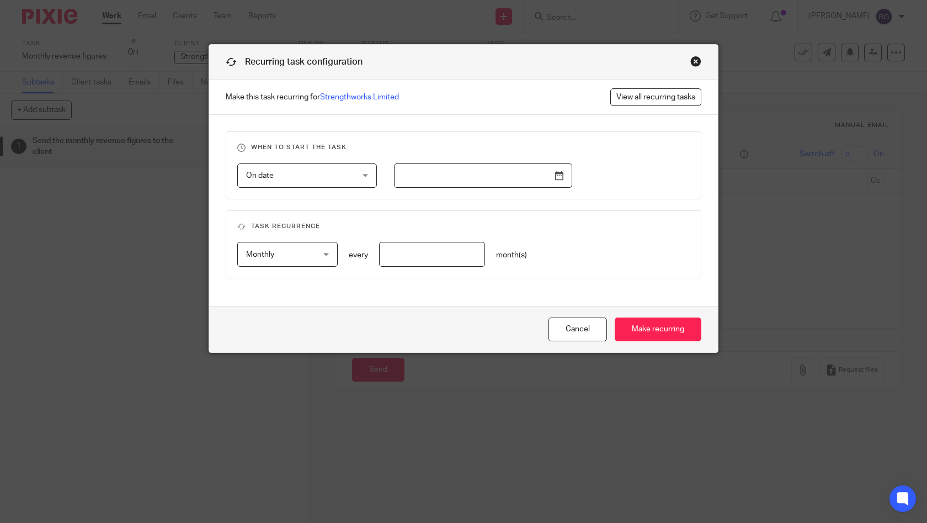
click at [503, 177] on input "text" at bounding box center [483, 175] width 178 height 25
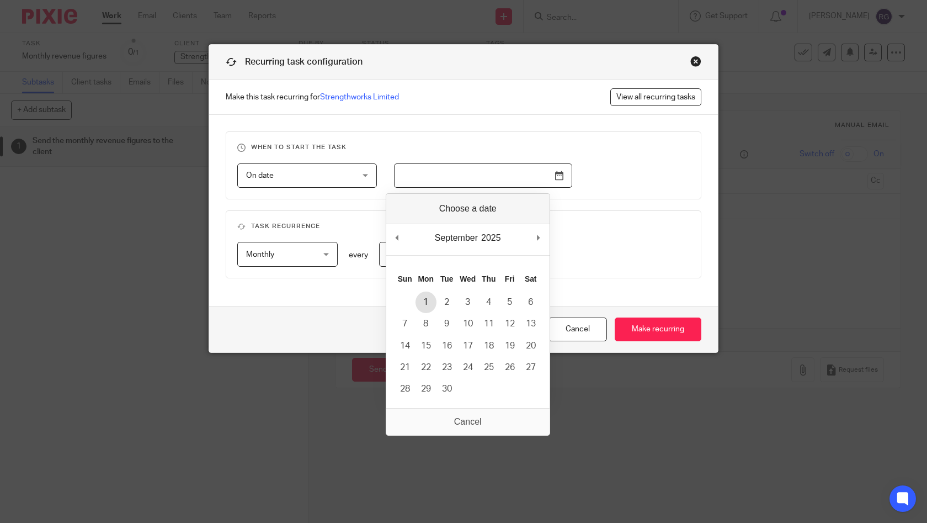
type input "[DATE]"
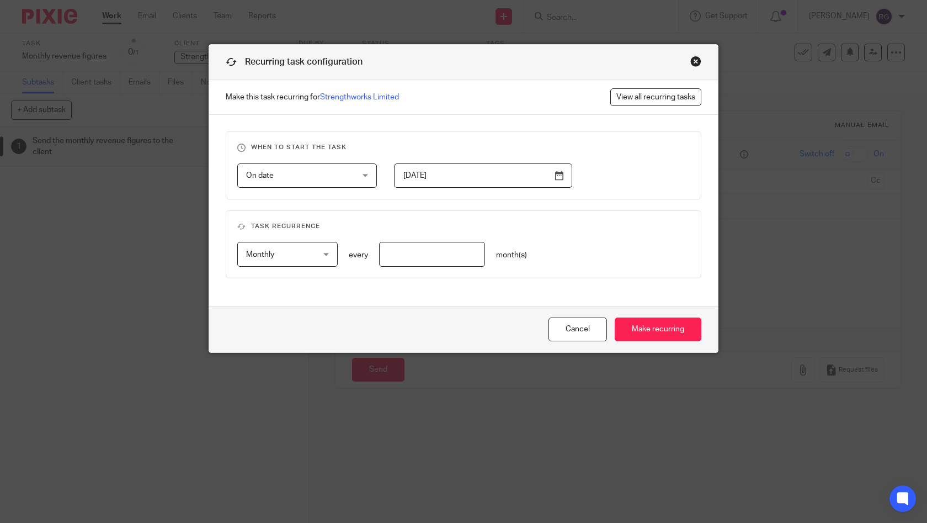
click at [598, 214] on fieldset "Task recurrence Monthly Monthly No repeat Weekly Monthly Yearly monthly every m…" at bounding box center [464, 244] width 476 height 68
click at [473, 254] on input "number" at bounding box center [432, 254] width 107 height 25
click at [599, 253] on div "Monthly Monthly No repeat Weekly Monthly Yearly monthly every month(s)" at bounding box center [455, 254] width 470 height 25
click at [479, 290] on div "When to start the task On date On date Disable On date Week day Month day On cl…" at bounding box center [463, 210] width 509 height 191
click at [461, 258] on input "number" at bounding box center [432, 254] width 107 height 25
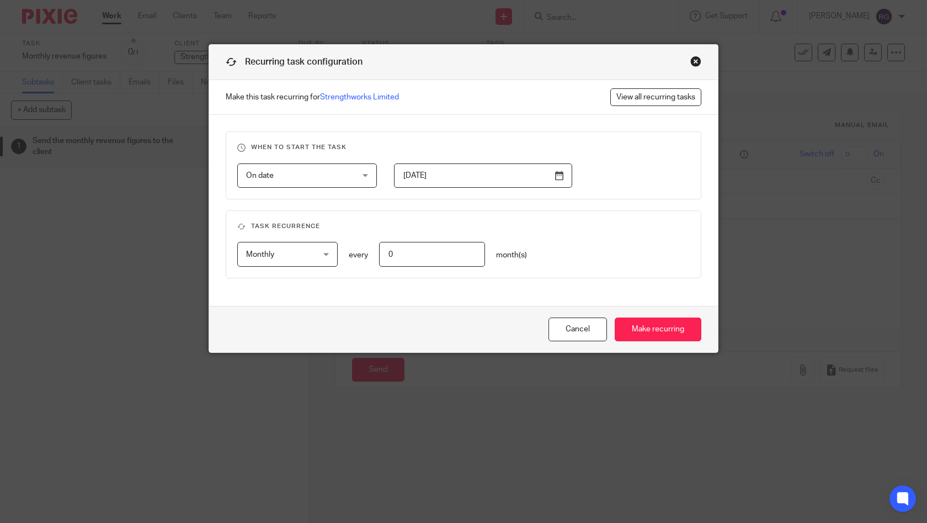
type input "0"
click at [475, 297] on div "When to start the task On date On date Disable On date Week day Month day On cl…" at bounding box center [463, 210] width 509 height 191
click at [444, 259] on input "0" at bounding box center [432, 254] width 107 height 25
click at [598, 238] on fieldset "Task recurrence Monthly Monthly No repeat Weekly Monthly Yearly monthly every 0…" at bounding box center [464, 244] width 476 height 68
drag, startPoint x: 409, startPoint y: 252, endPoint x: 269, endPoint y: 243, distance: 139.9
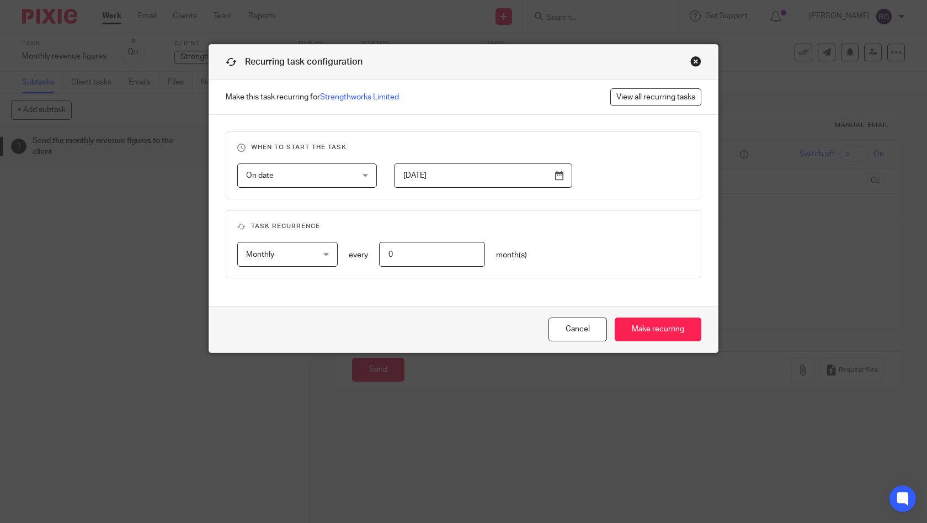
click at [269, 243] on div "Monthly Monthly No repeat Weekly Monthly Yearly monthly every 0 month(s)" at bounding box center [455, 254] width 470 height 25
click at [303, 253] on span "Monthly" at bounding box center [282, 253] width 73 height 23
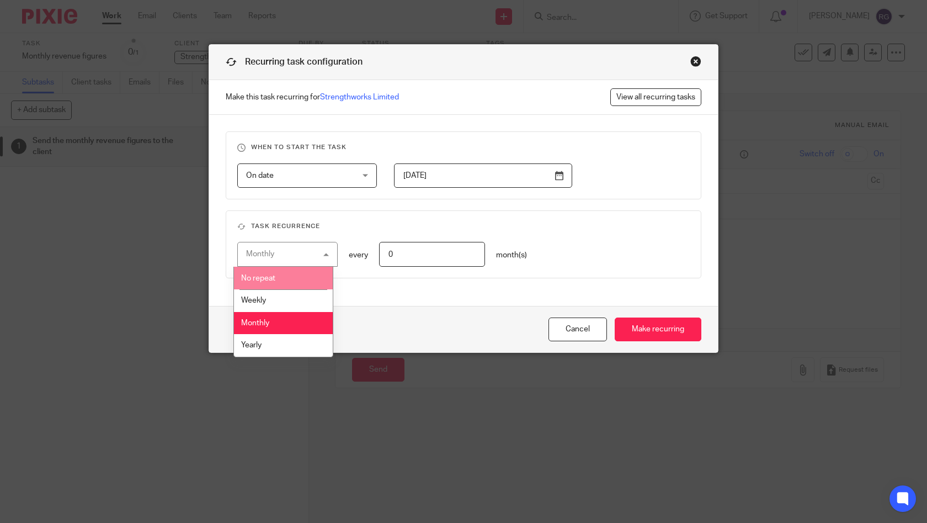
click at [298, 277] on li "No repeat" at bounding box center [283, 278] width 99 height 23
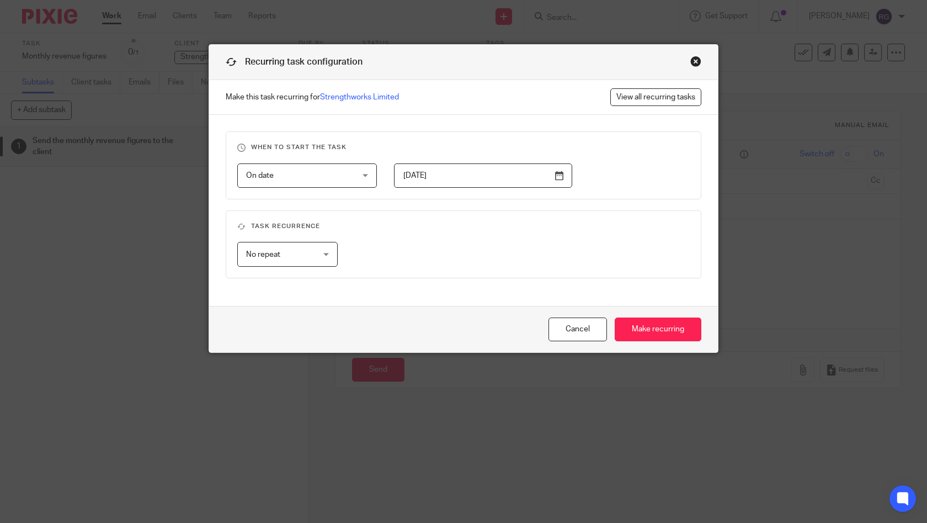
drag, startPoint x: 318, startPoint y: 257, endPoint x: 315, endPoint y: 267, distance: 9.8
click at [318, 257] on div "No repeat No repeat" at bounding box center [287, 254] width 100 height 25
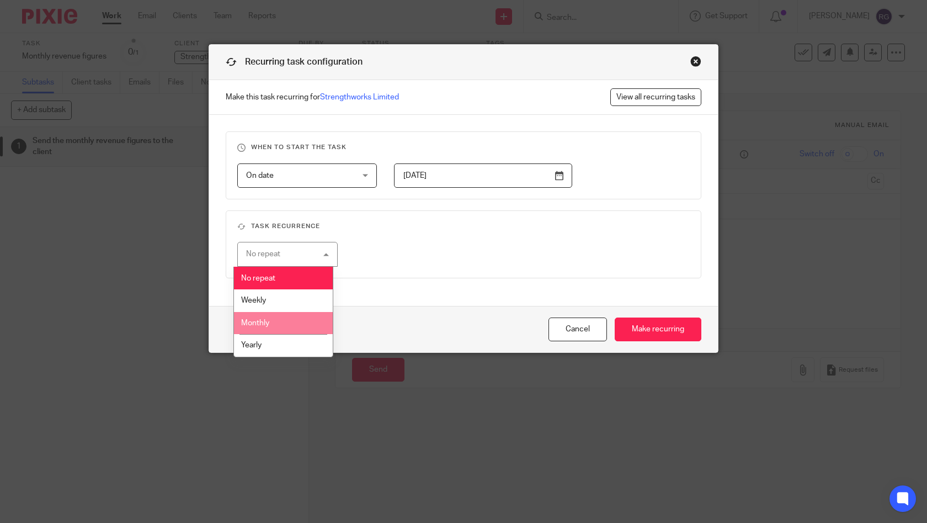
click at [302, 323] on li "Monthly" at bounding box center [283, 323] width 99 height 23
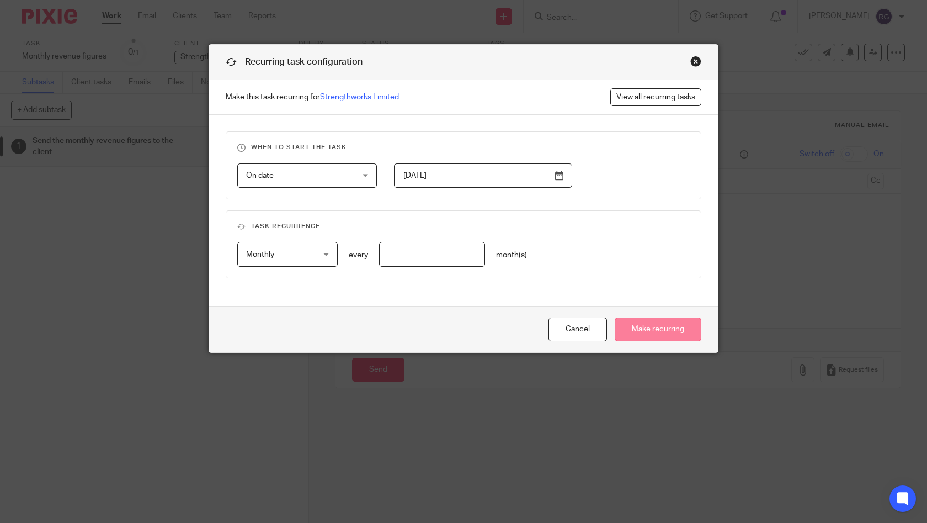
click at [648, 334] on input "Make recurring" at bounding box center [658, 329] width 87 height 24
type input "1"
click at [652, 253] on div "Monthly Monthly No repeat Weekly Monthly Yearly monthly every 1 month(s)" at bounding box center [455, 254] width 470 height 25
click at [671, 331] on input "Make recurring" at bounding box center [658, 329] width 87 height 24
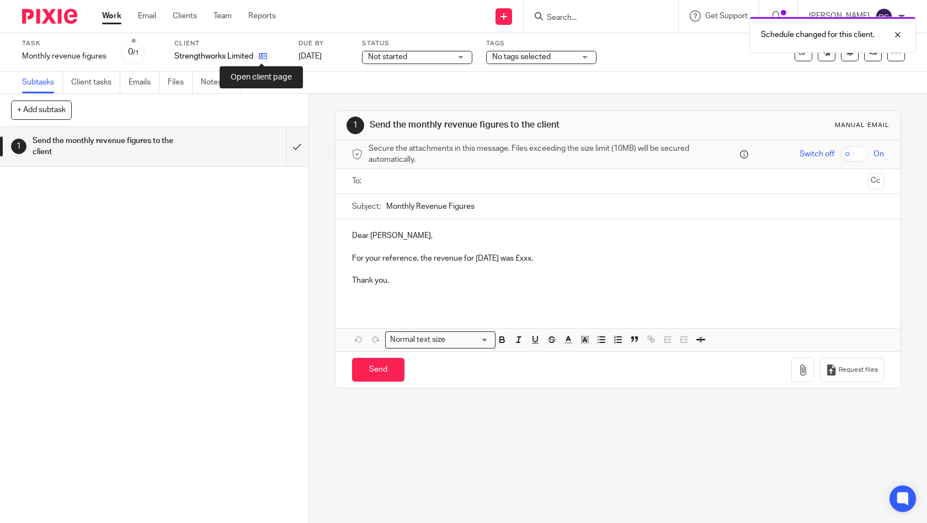
click at [264, 57] on icon at bounding box center [263, 56] width 8 height 8
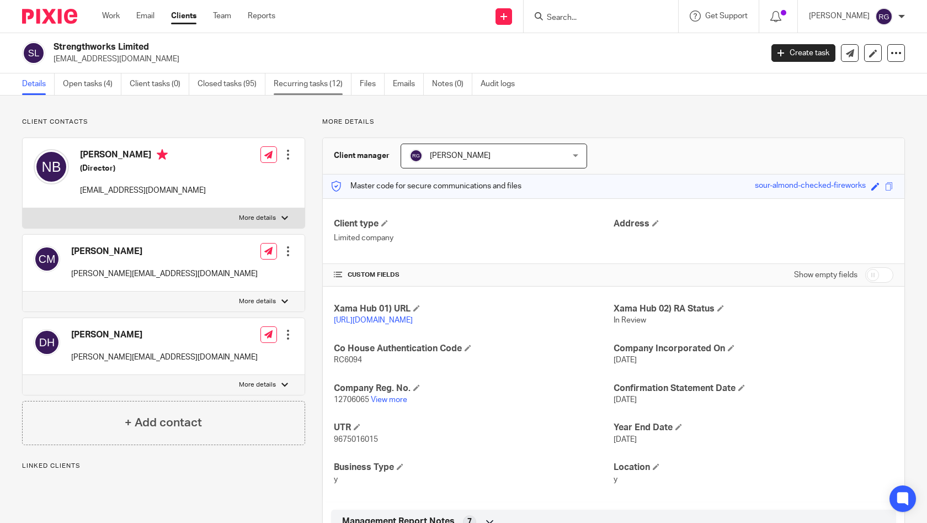
click at [311, 86] on link "Recurring tasks (12)" at bounding box center [313, 84] width 78 height 22
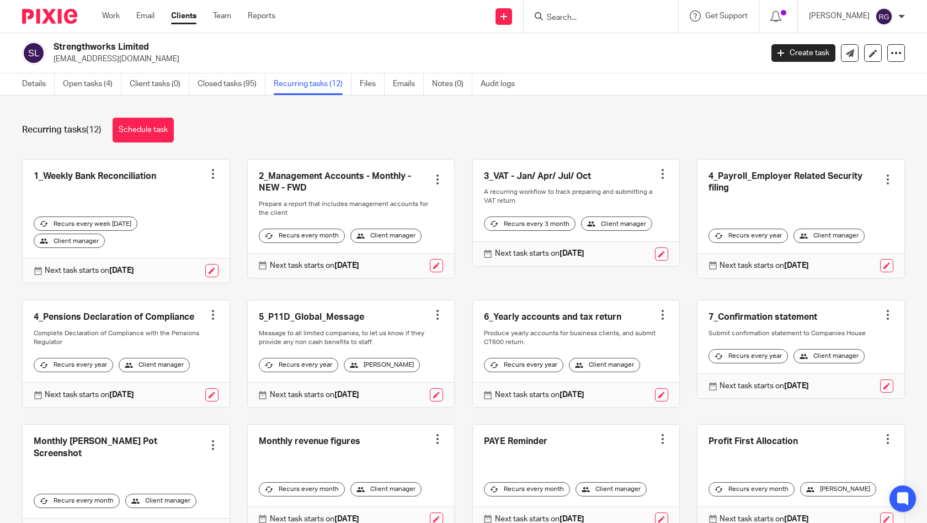
scroll to position [59, 0]
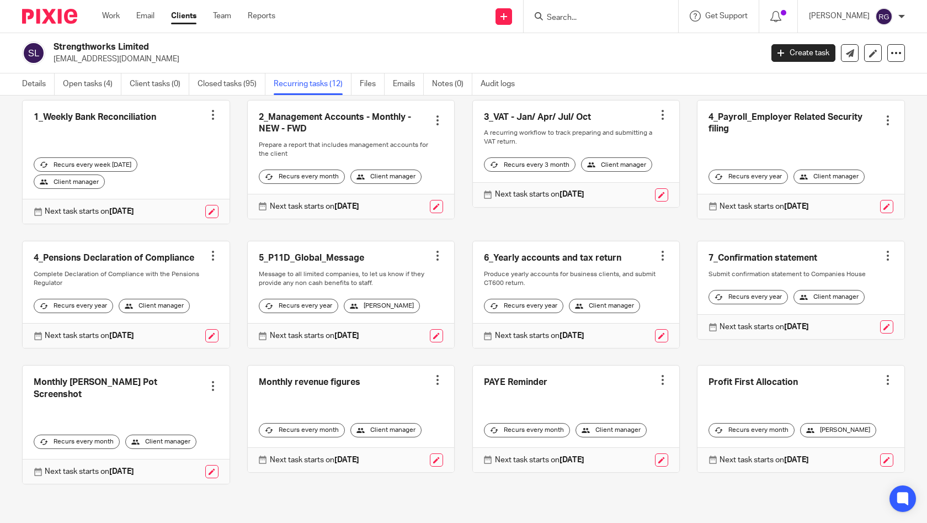
click at [432, 385] on div at bounding box center [437, 379] width 11 height 11
click at [360, 373] on div "1_Weekly Bank Reconciliation Create task Clone template Recalculate schedule Ca…" at bounding box center [455, 300] width 900 height 401
click at [334, 392] on link at bounding box center [351, 418] width 207 height 107
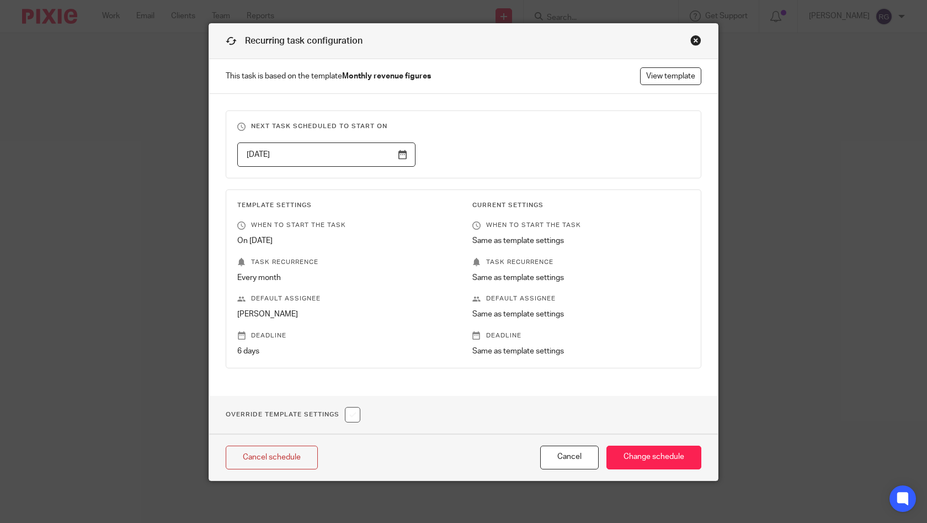
scroll to position [23, 0]
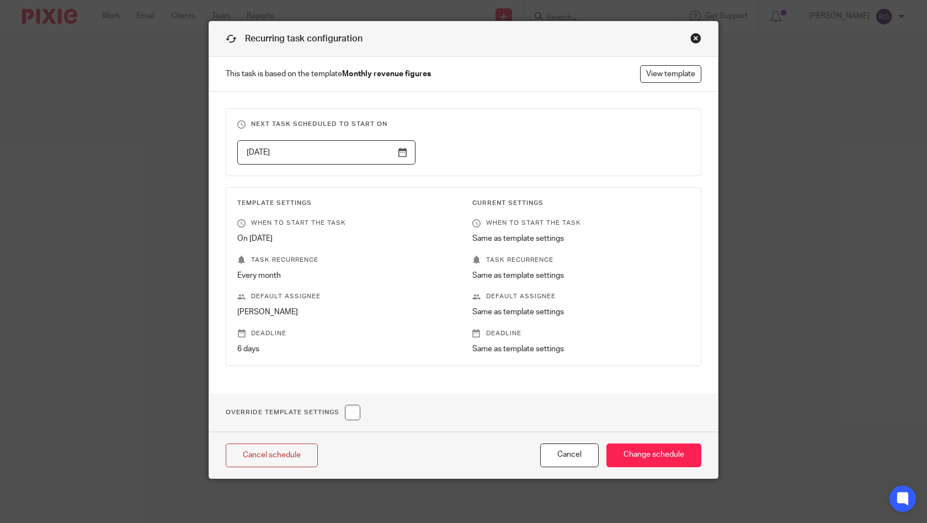
click at [352, 415] on input "checkbox" at bounding box center [352, 412] width 15 height 15
checkbox input "true"
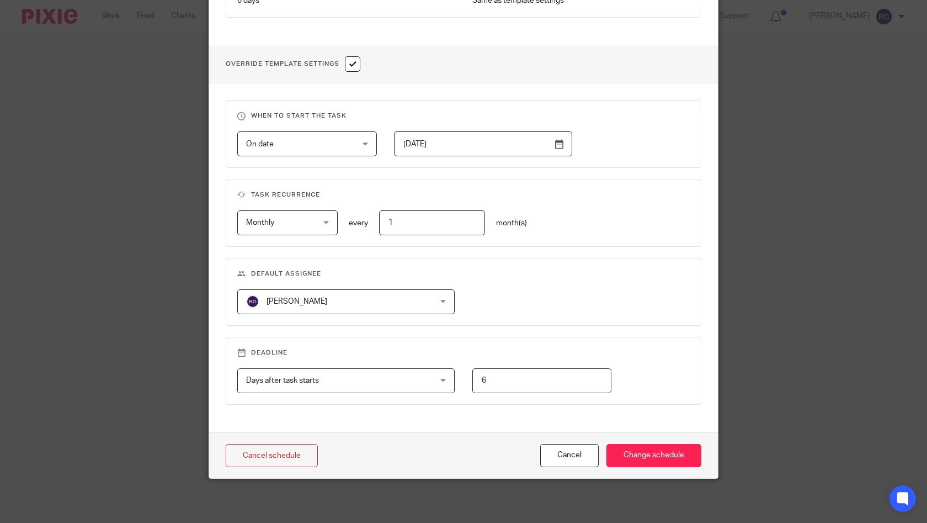
scroll to position [373, 0]
click at [439, 378] on div "Days after task starts Days after task starts" at bounding box center [345, 380] width 217 height 25
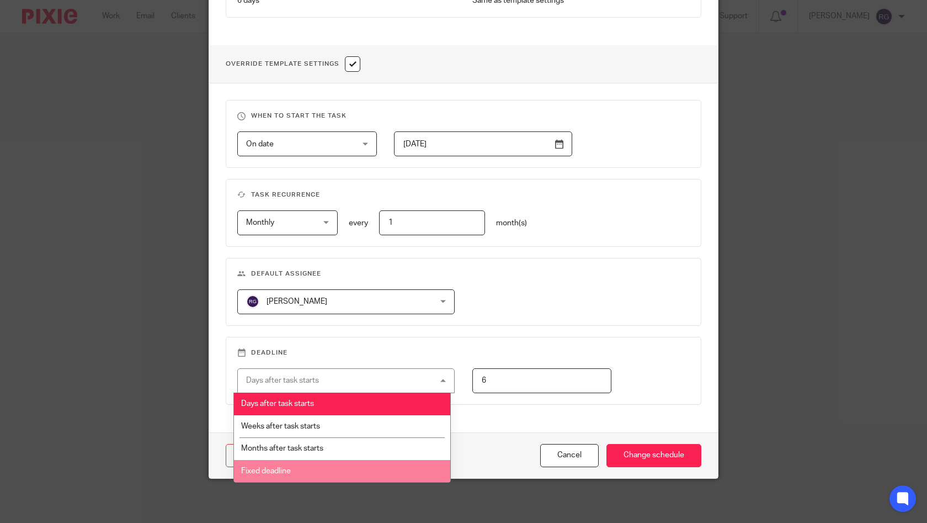
click at [378, 468] on li "Fixed deadline" at bounding box center [342, 471] width 216 height 23
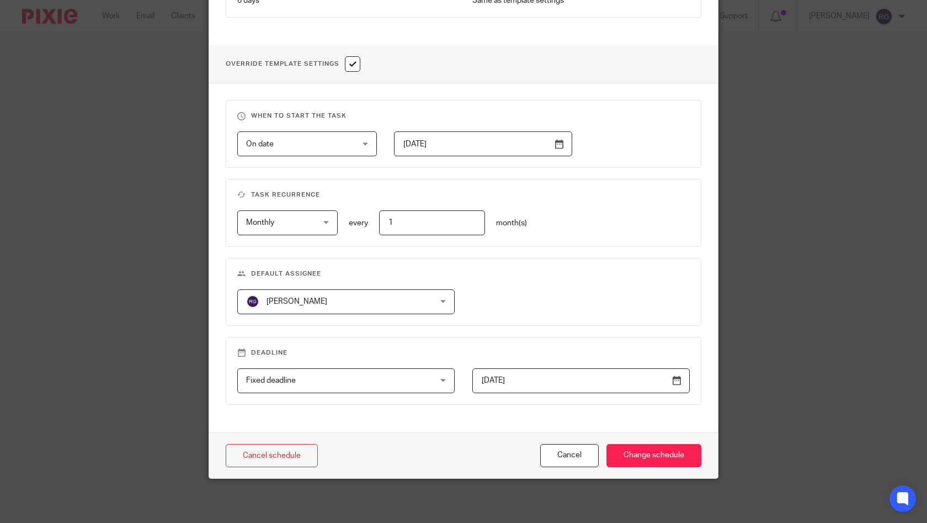
click at [373, 385] on span "Fixed deadline" at bounding box center [329, 380] width 167 height 23
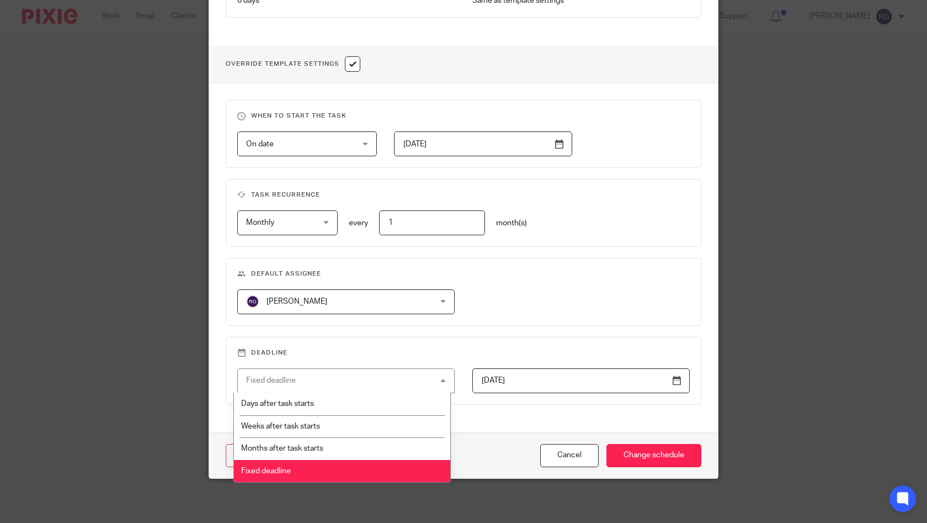
click at [334, 475] on li "Fixed deadline" at bounding box center [342, 471] width 216 height 23
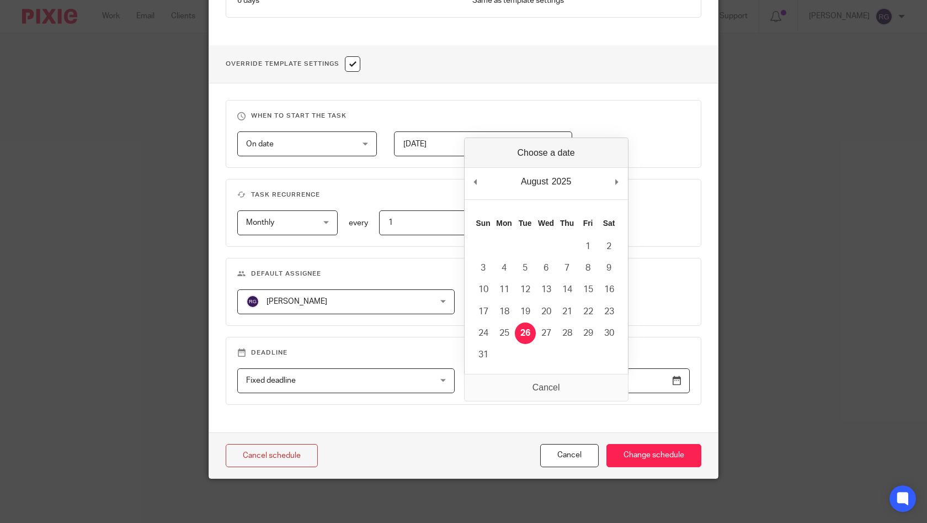
click at [673, 378] on input "2025-08-26" at bounding box center [580, 380] width 217 height 25
type input "2025-09-01"
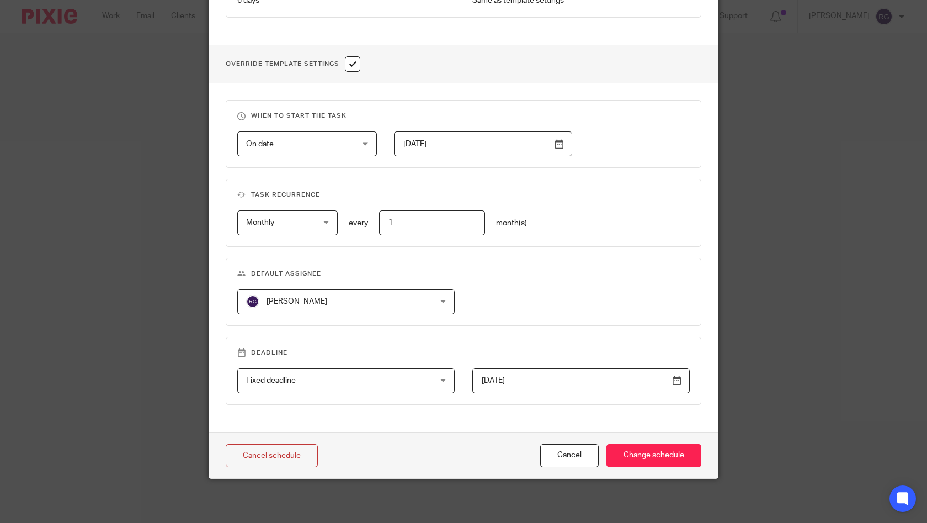
click at [523, 335] on div "When to start the task On date On date Disable On date Week day Month day On cl…" at bounding box center [463, 257] width 509 height 348
click at [422, 376] on div "Fixed deadline Fixed deadline" at bounding box center [345, 380] width 217 height 25
click at [564, 318] on fieldset "Default assignee Ruth Gambayan Ruth Gambayan Blessie Dabu Camille Caoili Duncan…" at bounding box center [464, 292] width 476 height 68
click at [365, 144] on div "On date On date" at bounding box center [307, 143] width 140 height 25
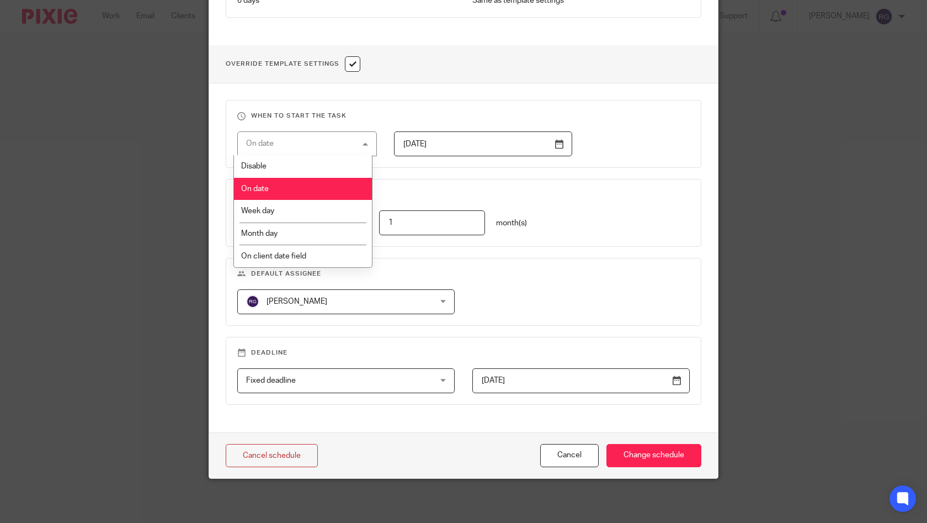
click at [612, 280] on fieldset "Default assignee Ruth Gambayan Ruth Gambayan Blessie Dabu Camille Caoili Duncan…" at bounding box center [464, 292] width 476 height 68
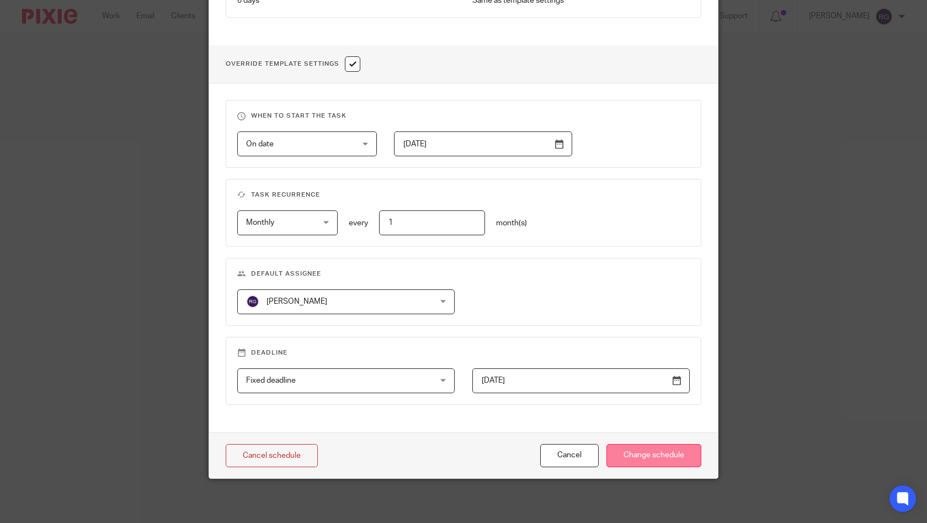
click at [641, 458] on input "Change schedule" at bounding box center [654, 456] width 95 height 24
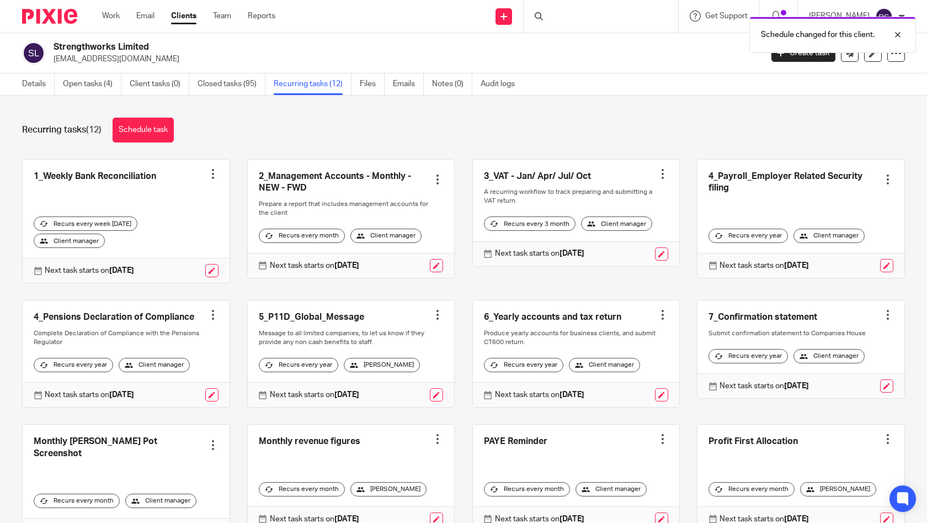
scroll to position [59, 0]
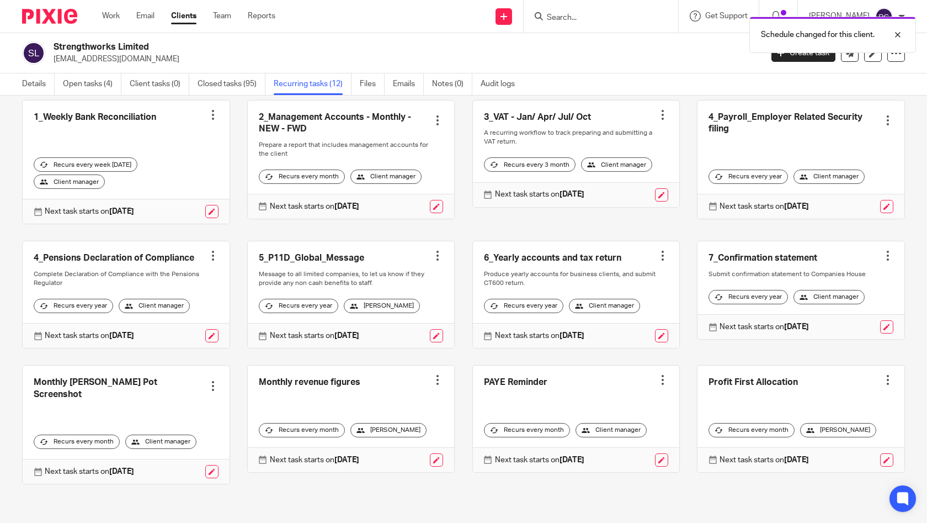
click at [368, 394] on link at bounding box center [351, 418] width 207 height 107
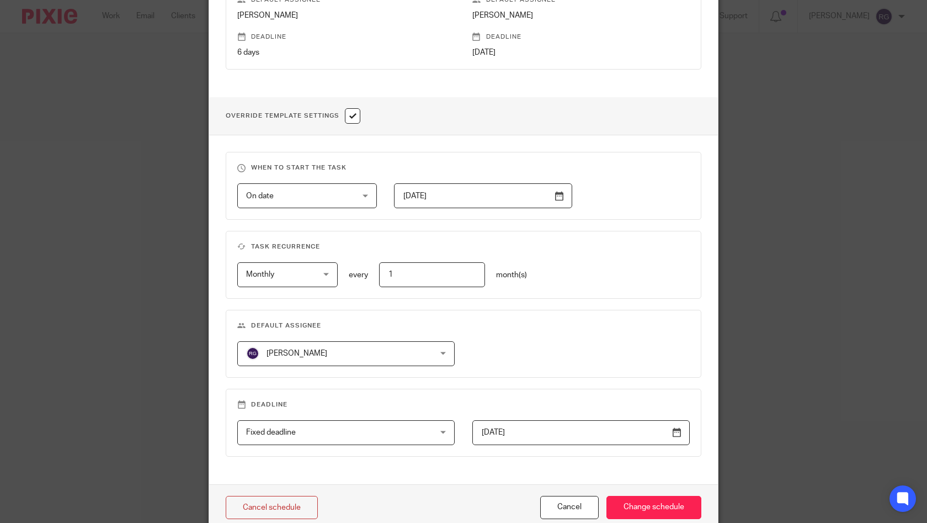
scroll to position [373, 0]
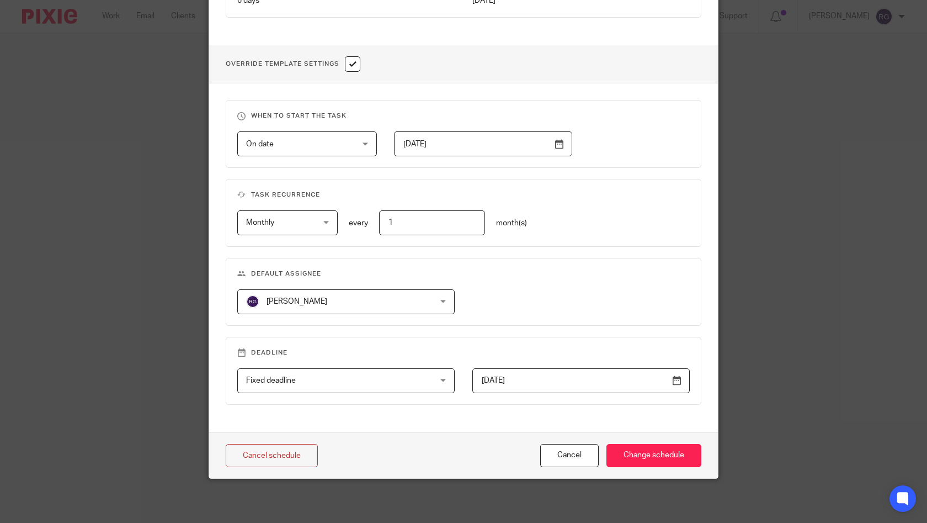
click at [410, 382] on div "Fixed deadline Fixed deadline" at bounding box center [345, 380] width 217 height 25
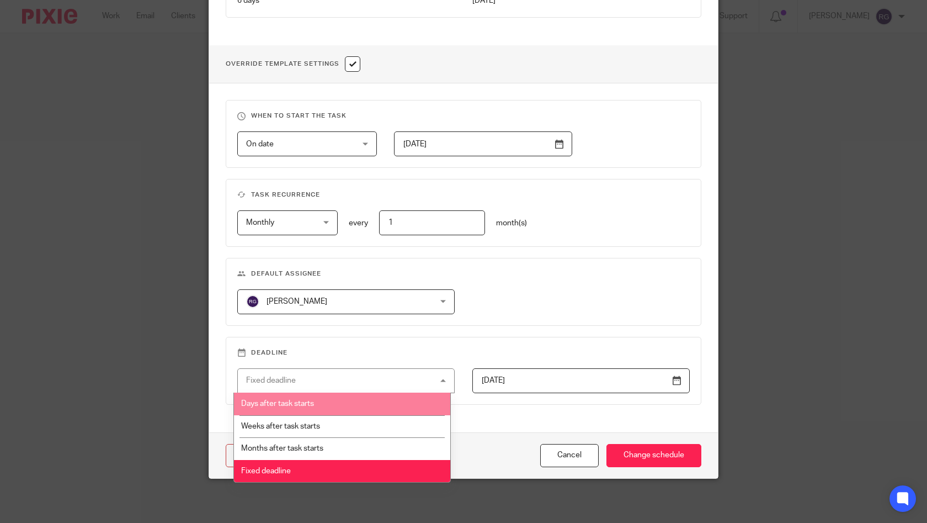
click at [512, 331] on div "When to start the task On date On date Disable On date Week day Month day On cl…" at bounding box center [463, 257] width 509 height 348
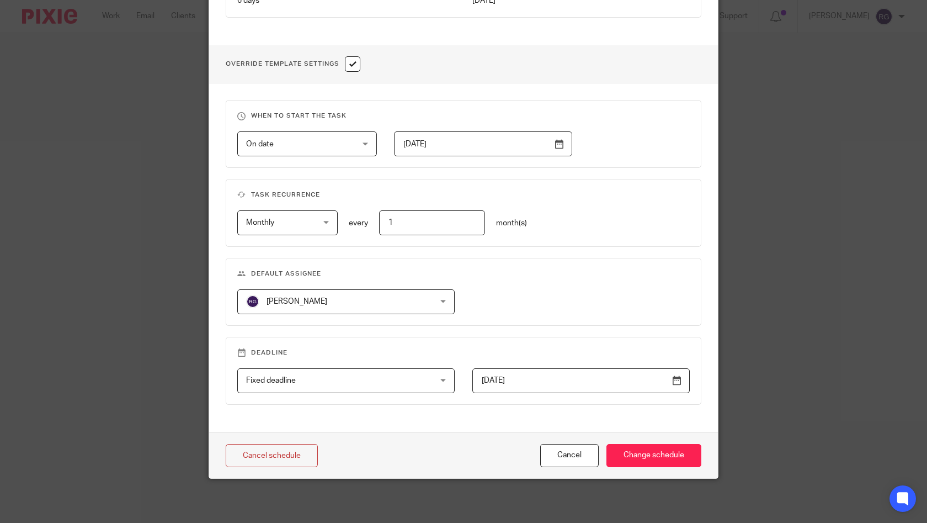
click at [409, 380] on div "Fixed deadline Fixed deadline" at bounding box center [345, 380] width 217 height 25
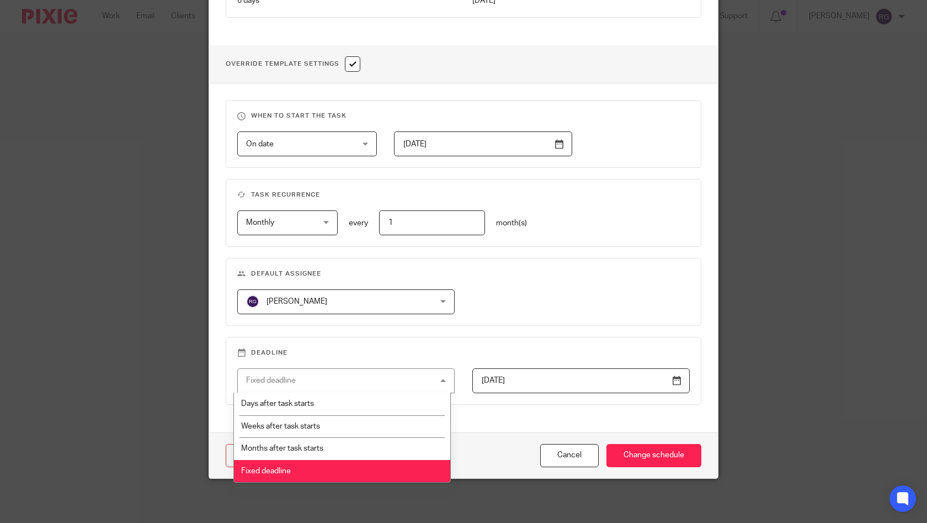
click at [569, 328] on div "When to start the task On date On date Disable On date Week day Month day On cl…" at bounding box center [463, 257] width 509 height 348
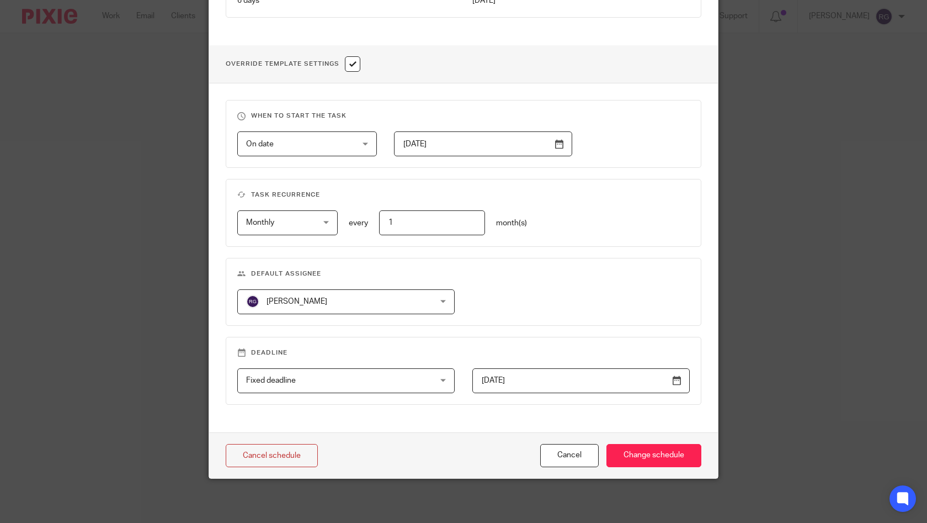
scroll to position [370, 0]
click at [429, 383] on div "Fixed deadline Fixed deadline" at bounding box center [345, 381] width 217 height 25
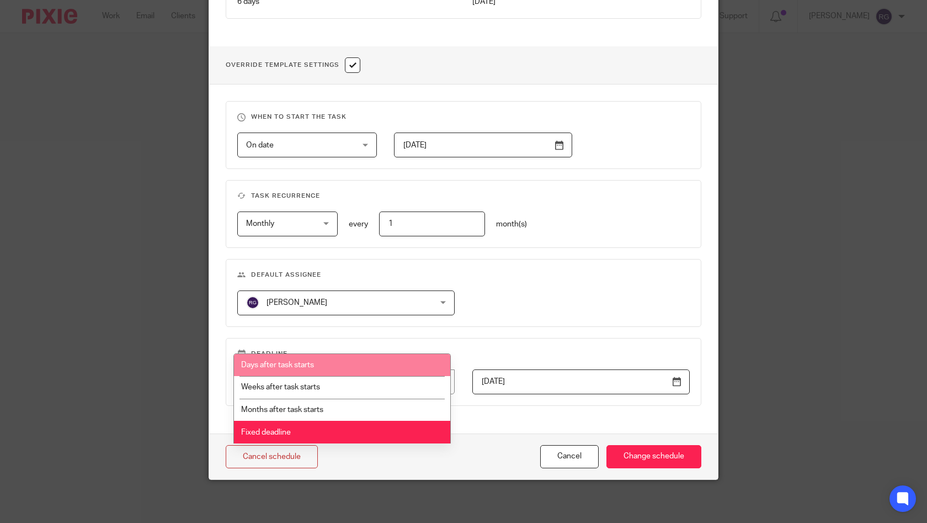
scroll to position [208, 0]
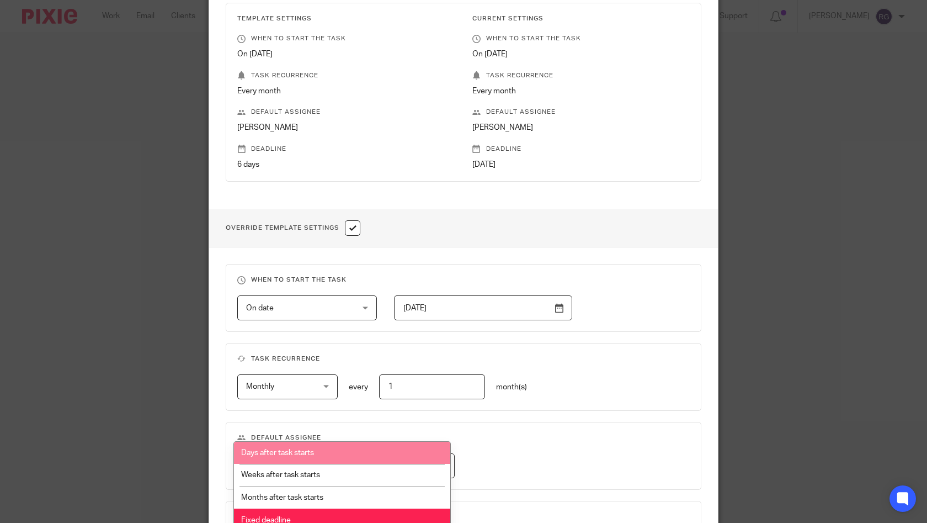
click at [607, 402] on fieldset "Task recurrence Monthly Monthly No repeat Weekly Monthly Yearly monthly every 1…" at bounding box center [464, 377] width 476 height 68
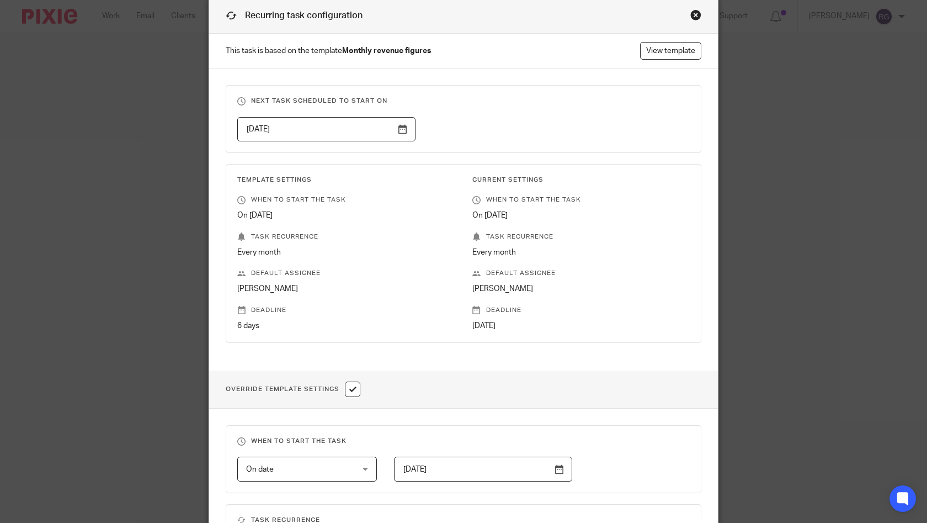
scroll to position [0, 0]
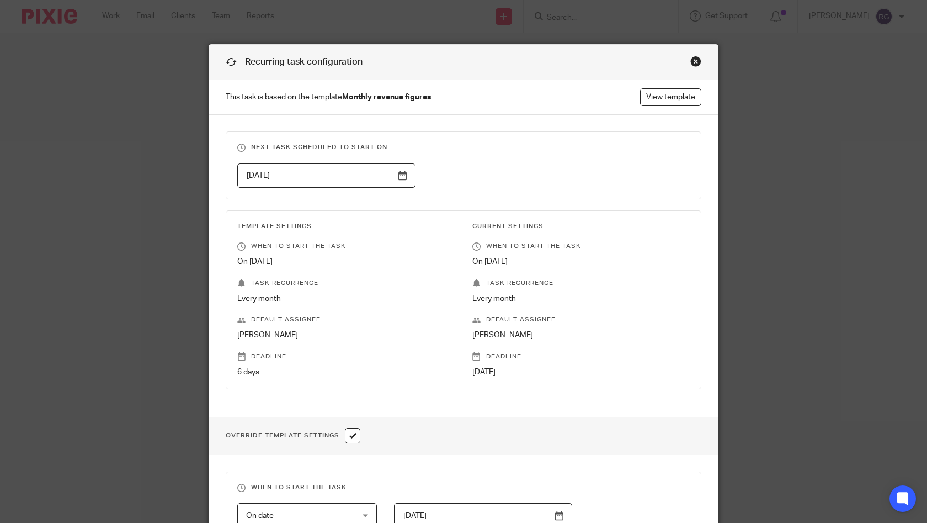
click at [241, 369] on p "6 days" at bounding box center [345, 371] width 217 height 11
click at [258, 359] on p "Deadline" at bounding box center [345, 356] width 217 height 9
click at [651, 100] on link "View template" at bounding box center [670, 97] width 61 height 18
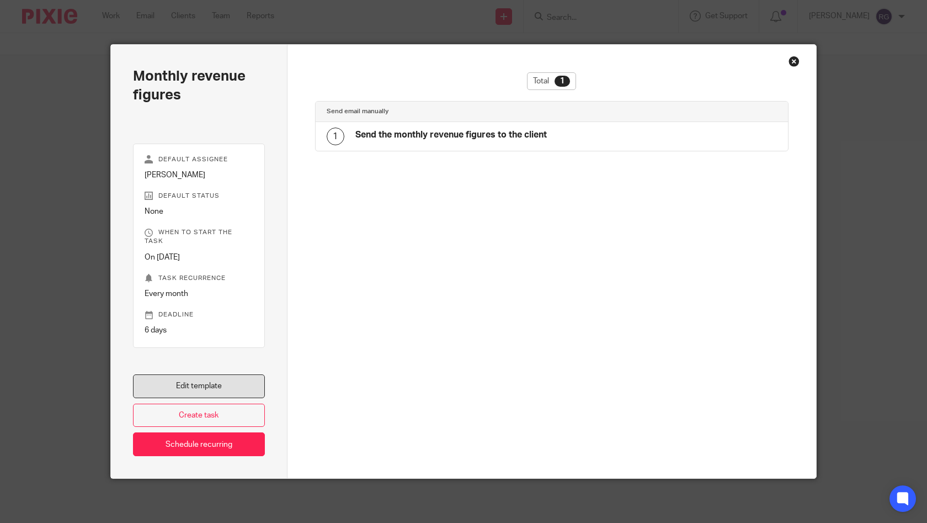
click at [194, 386] on link "Edit template" at bounding box center [199, 386] width 132 height 24
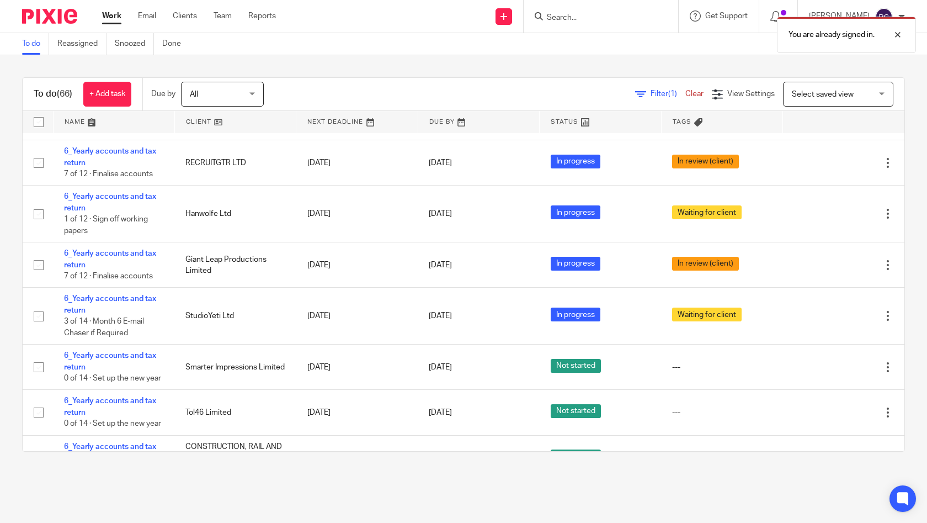
scroll to position [3171, 0]
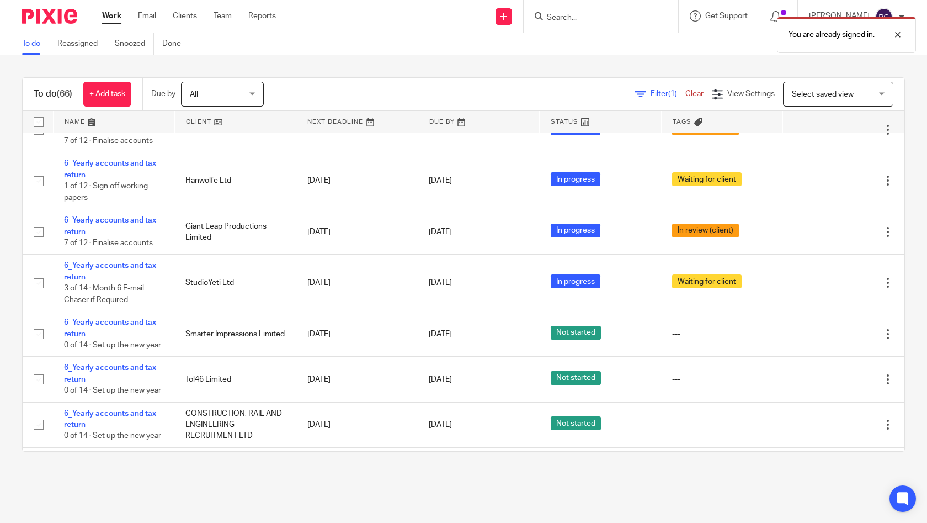
click at [841, 411] on span "Delete" at bounding box center [849, 409] width 23 height 8
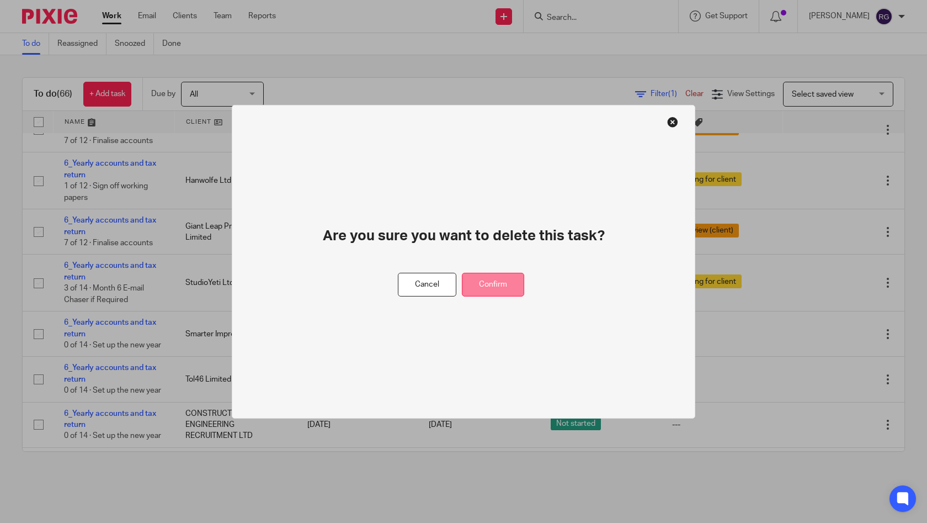
click at [509, 288] on button "Confirm" at bounding box center [493, 285] width 62 height 24
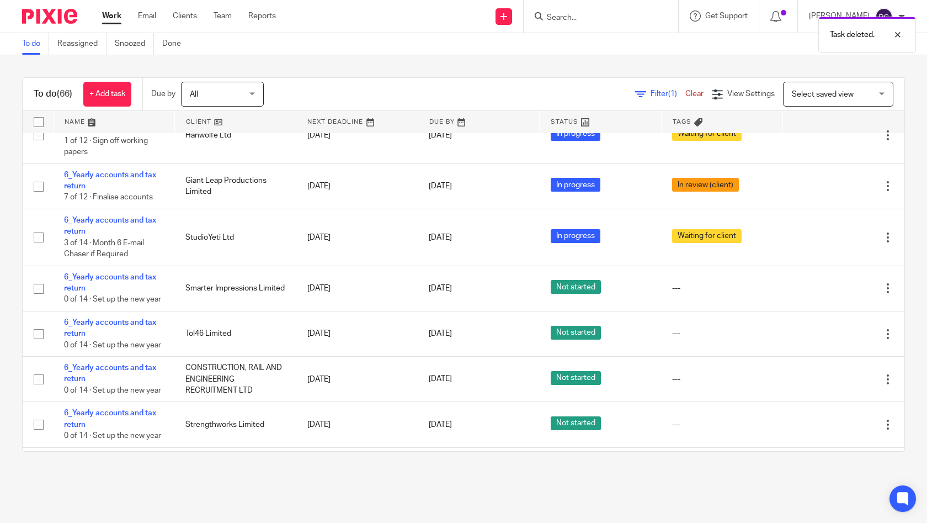
click at [565, 18] on div "Task deleted." at bounding box center [690, 32] width 453 height 42
click at [545, 19] on div "Task deleted." at bounding box center [690, 32] width 453 height 42
click at [564, 16] on div "Task deleted." at bounding box center [690, 32] width 453 height 42
click at [572, 22] on input "Search" at bounding box center [595, 18] width 99 height 10
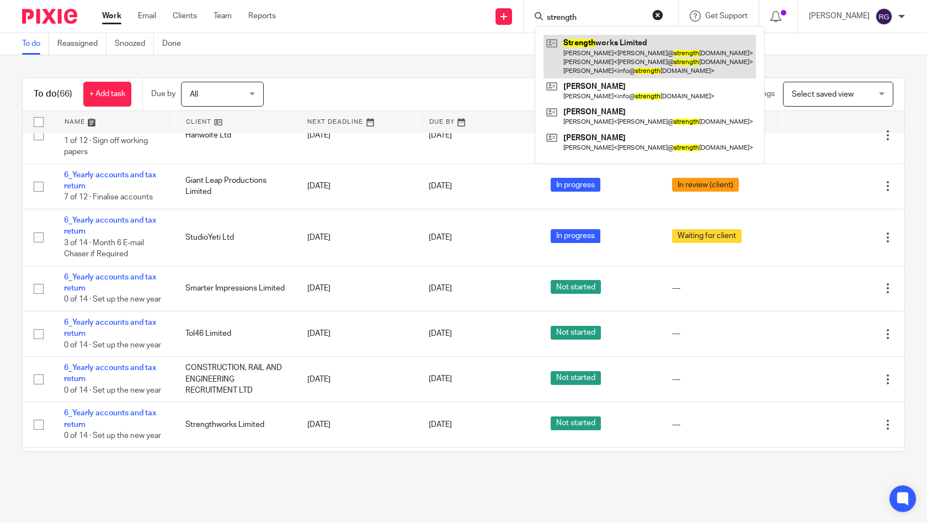
type input "strength"
click at [613, 43] on link at bounding box center [650, 57] width 212 height 44
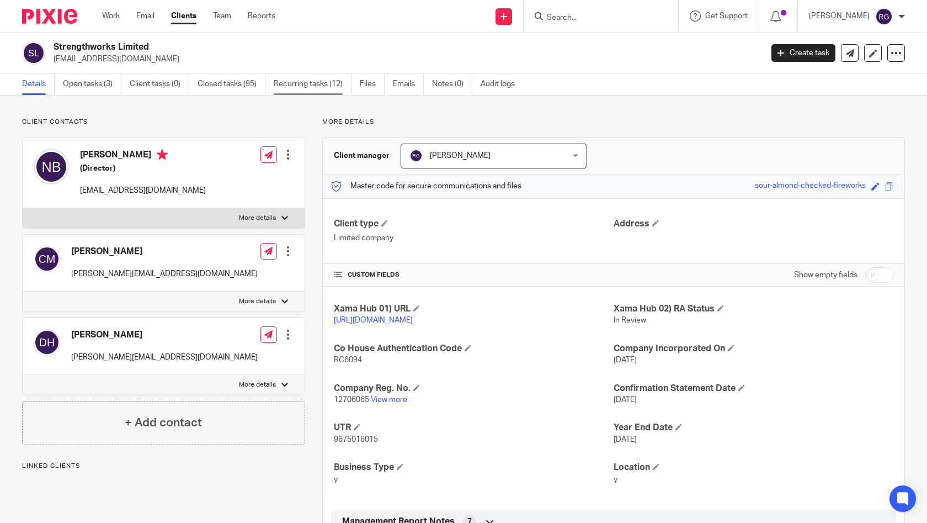
click at [301, 88] on link "Recurring tasks (12)" at bounding box center [313, 84] width 78 height 22
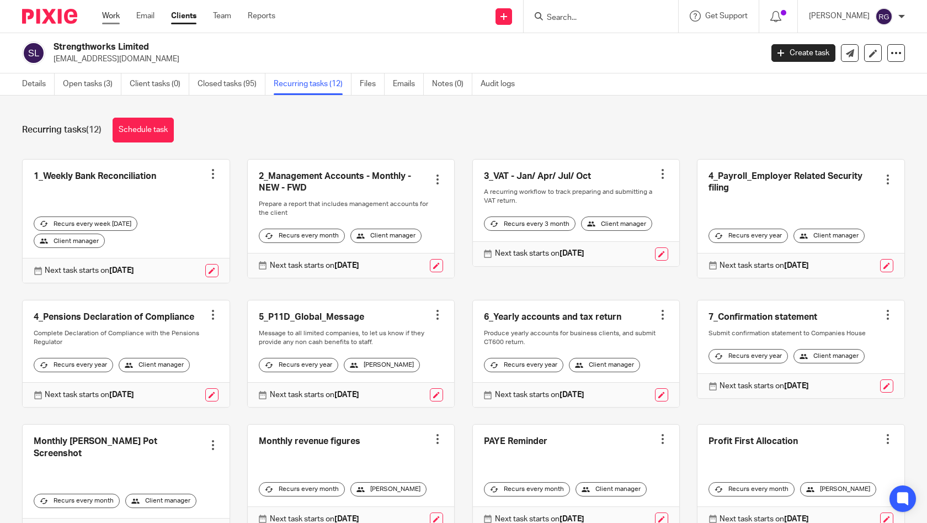
click at [110, 18] on link "Work" at bounding box center [111, 15] width 18 height 11
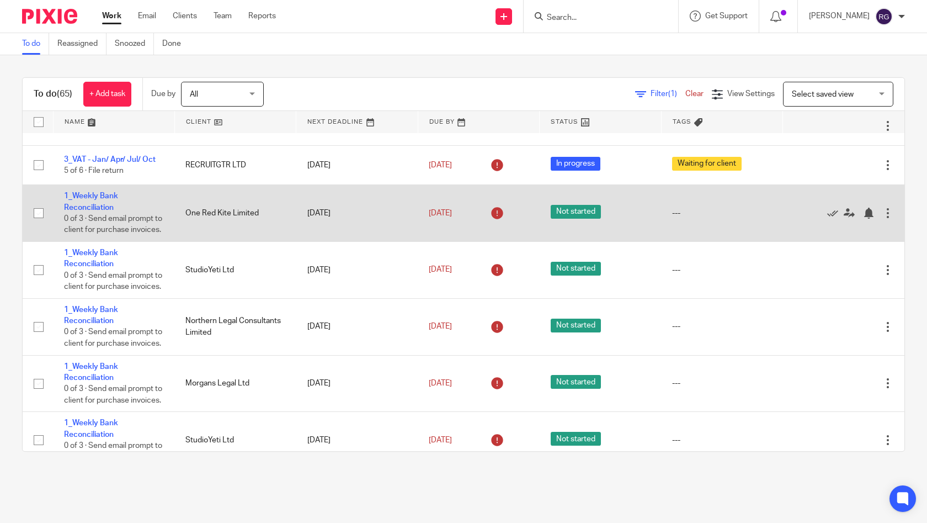
scroll to position [810, 0]
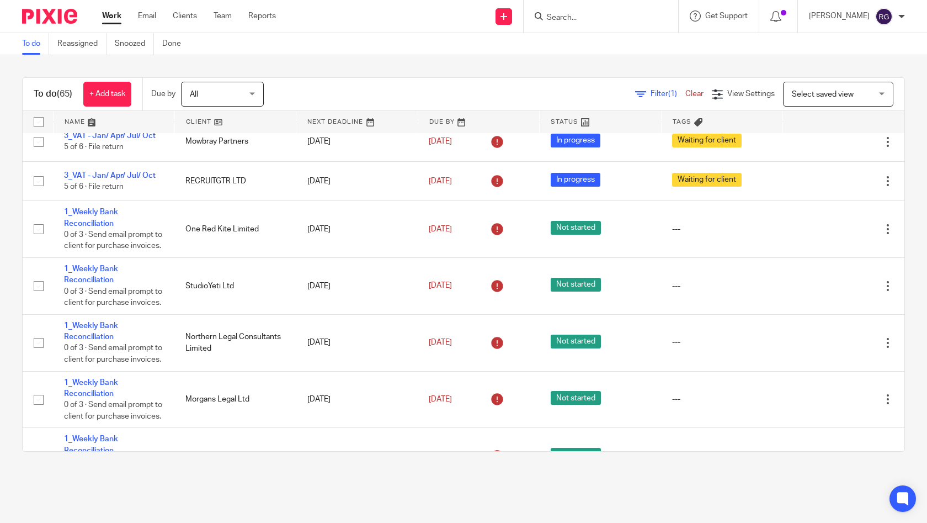
click at [573, 19] on input "Search" at bounding box center [595, 18] width 99 height 10
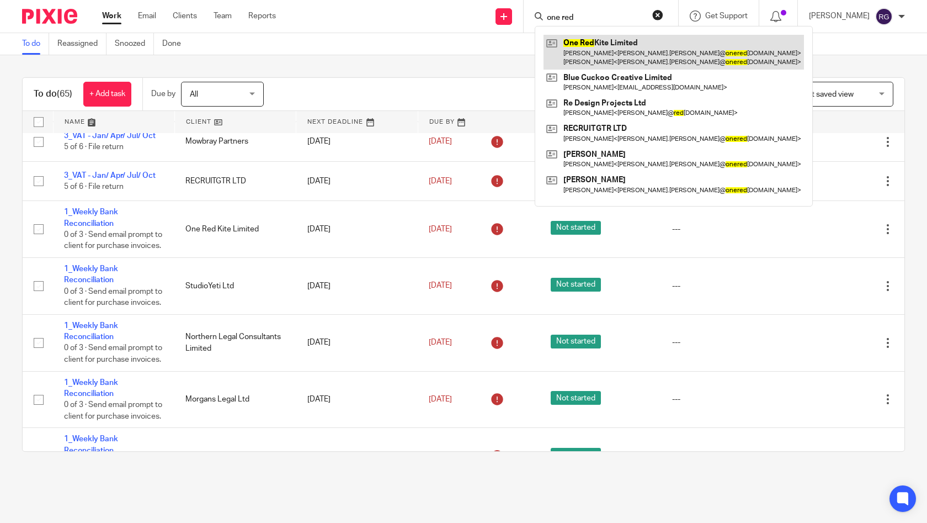
type input "one red"
click at [639, 42] on link at bounding box center [674, 52] width 261 height 34
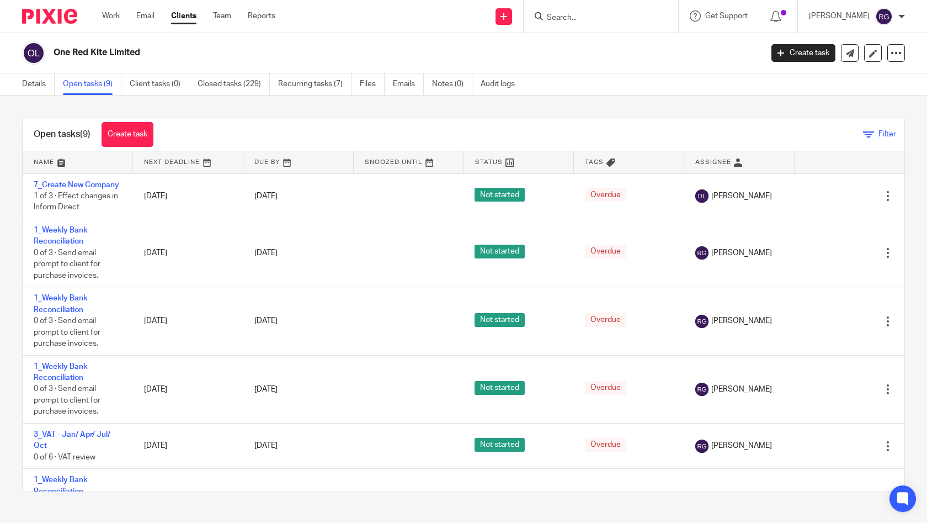
click at [863, 134] on icon at bounding box center [868, 134] width 11 height 11
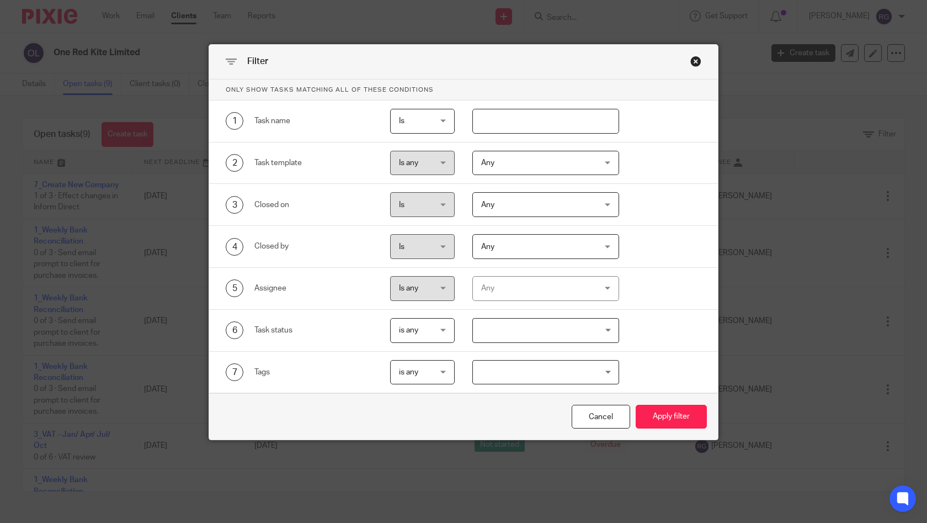
click at [573, 287] on div "Any" at bounding box center [536, 288] width 110 height 23
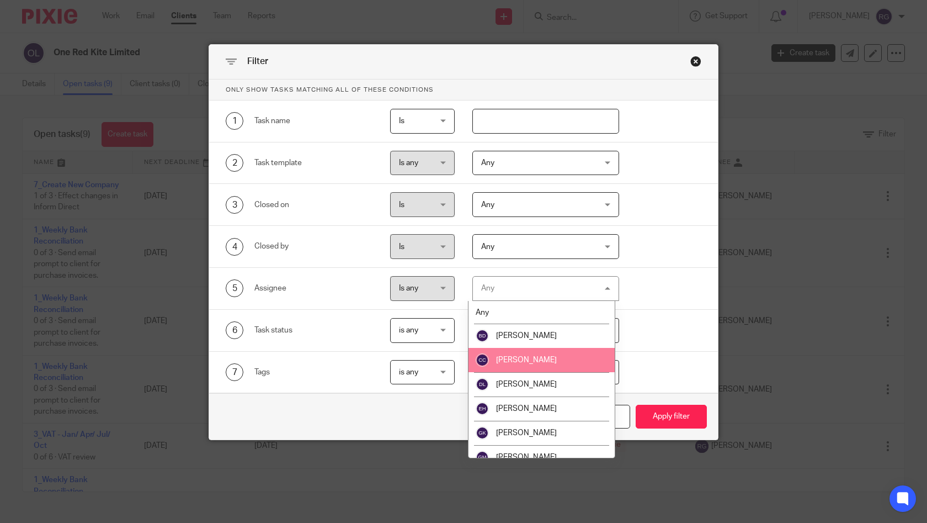
scroll to position [206, 0]
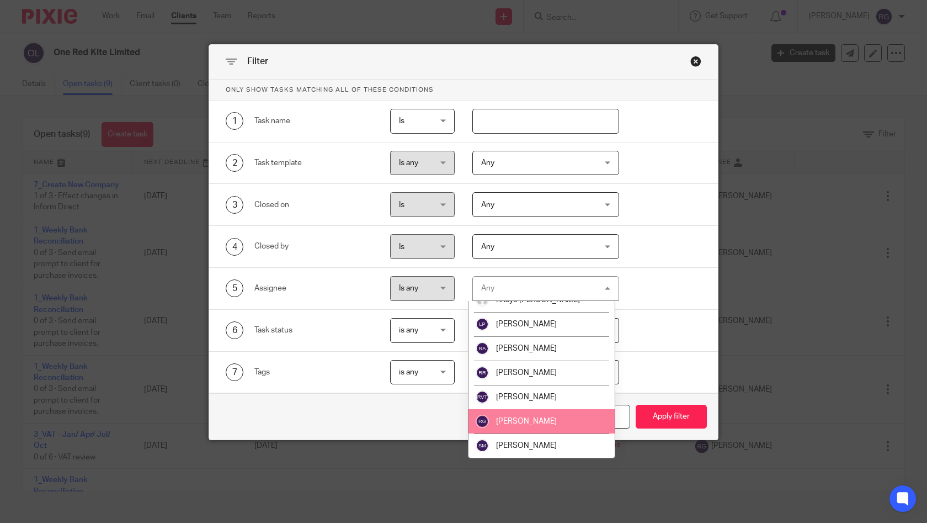
click at [529, 420] on span "[PERSON_NAME]" at bounding box center [526, 421] width 61 height 8
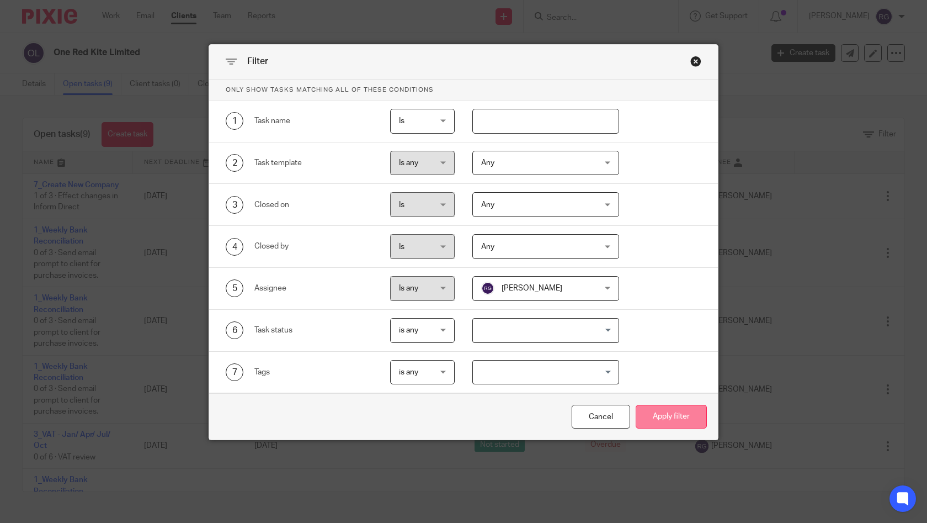
click at [645, 418] on button "Apply filter" at bounding box center [671, 417] width 71 height 24
